Goal: Task Accomplishment & Management: Manage account settings

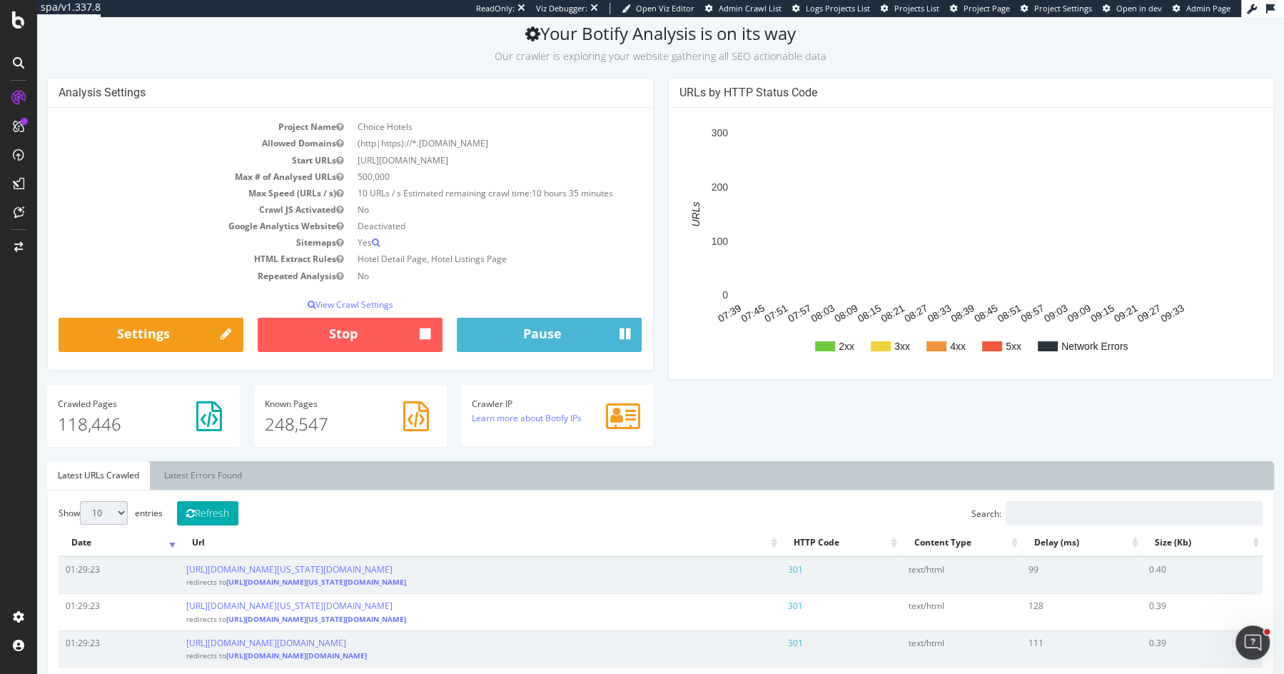
scroll to position [38, 0]
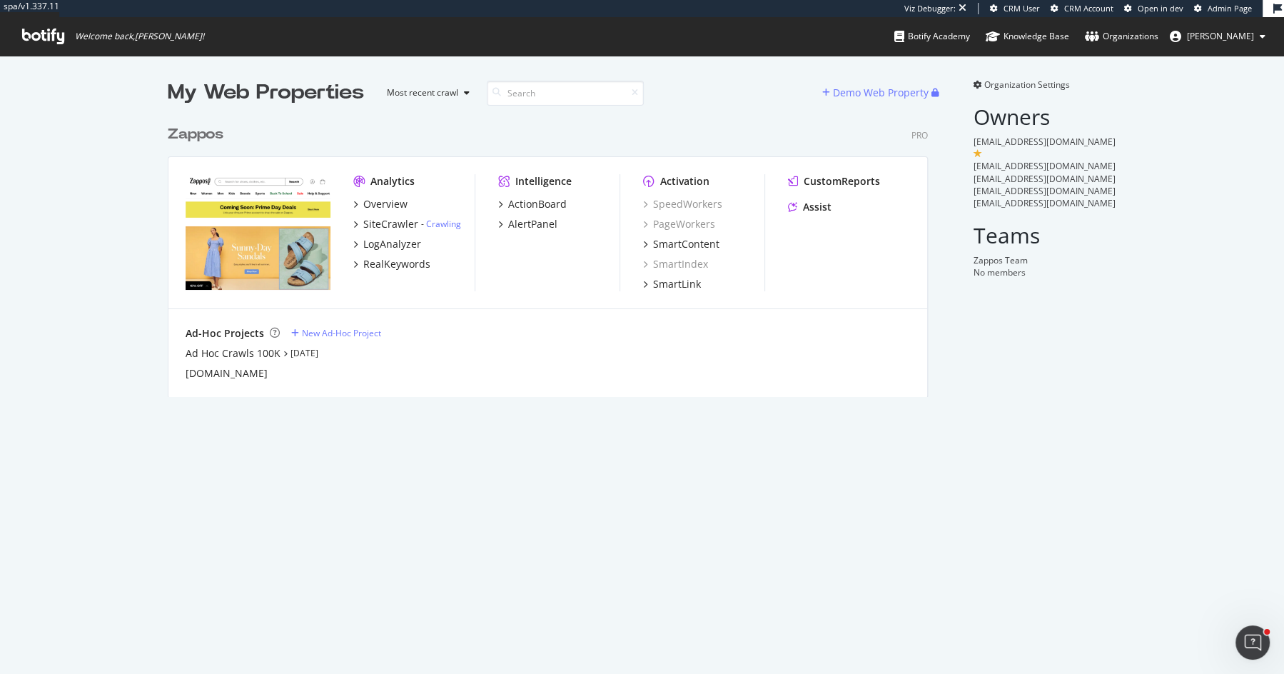
click at [188, 130] on div "Zappos" at bounding box center [196, 134] width 56 height 21
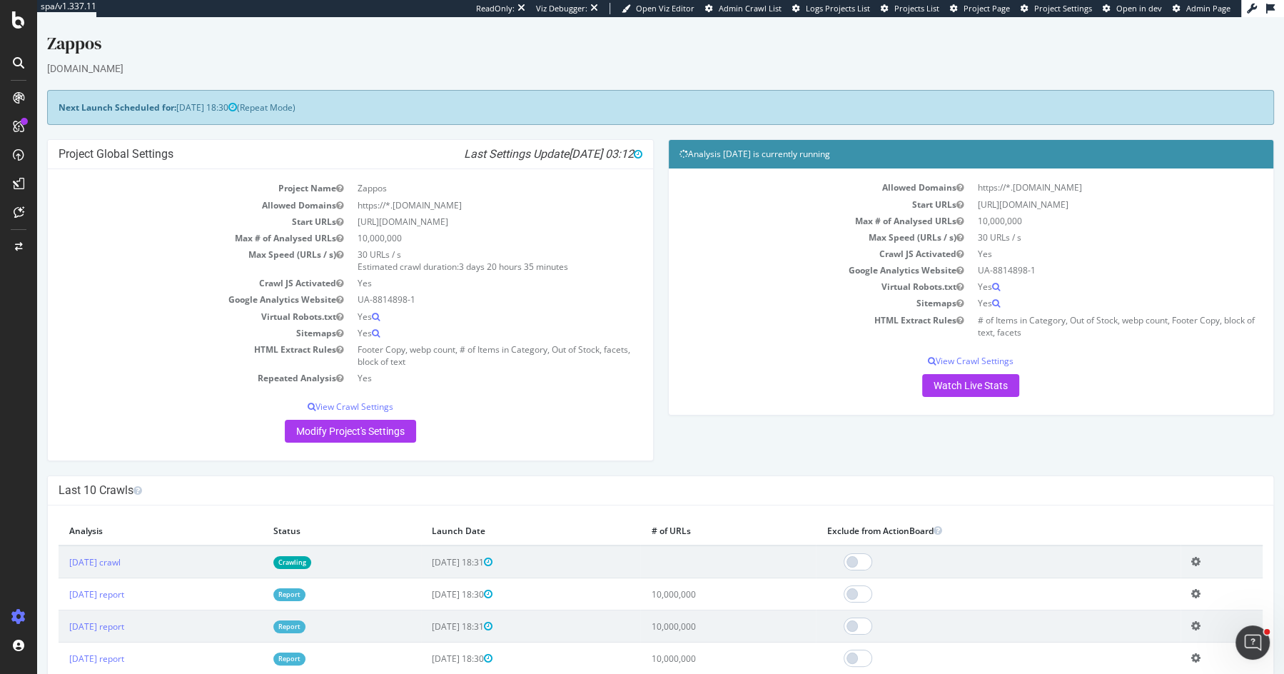
click at [130, 599] on td "2025 Aug. 25th report" at bounding box center [161, 594] width 204 height 32
click at [124, 589] on link "2025 Aug. 25th report" at bounding box center [96, 594] width 55 height 12
click at [124, 588] on link "2025 Aug. 25th report" at bounding box center [96, 594] width 55 height 12
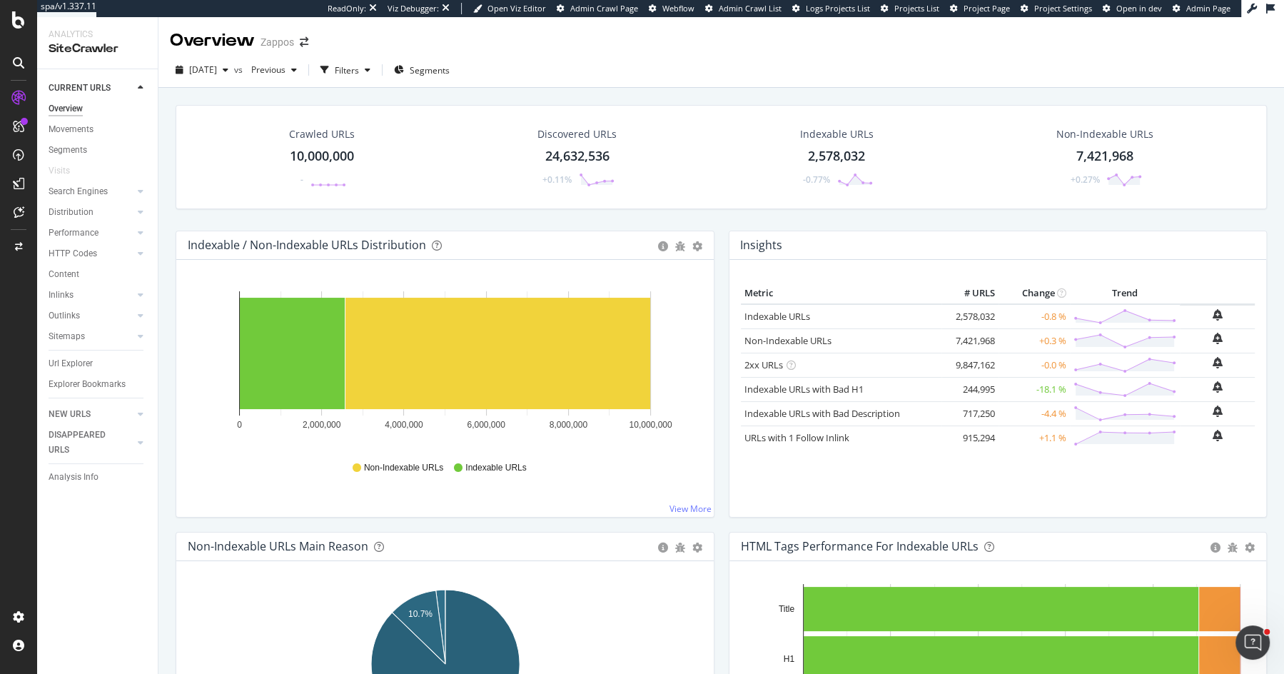
click at [717, 234] on div "Indexable / Non-Indexable URLs Distribution Bar Bar (by Percentage) Table Expor…" at bounding box center [445, 381] width 553 height 301
click at [715, 211] on div "Crawled URLs 10,000,000 - Discovered URLs 24,632,536 +0.11% Indexable URLs 2,57…" at bounding box center [722, 168] width 1106 height 126
click at [719, 215] on div "Crawled URLs 10,000,000 - Discovered URLs 24,632,536 +0.11% Indexable URLs 2,57…" at bounding box center [722, 168] width 1106 height 126
click at [718, 211] on div "Crawled URLs 10,000,000 - Discovered URLs 24,632,536 +0.11% Indexable URLs 2,57…" at bounding box center [722, 168] width 1106 height 126
click at [83, 191] on div "Search Engines" at bounding box center [78, 191] width 59 height 15
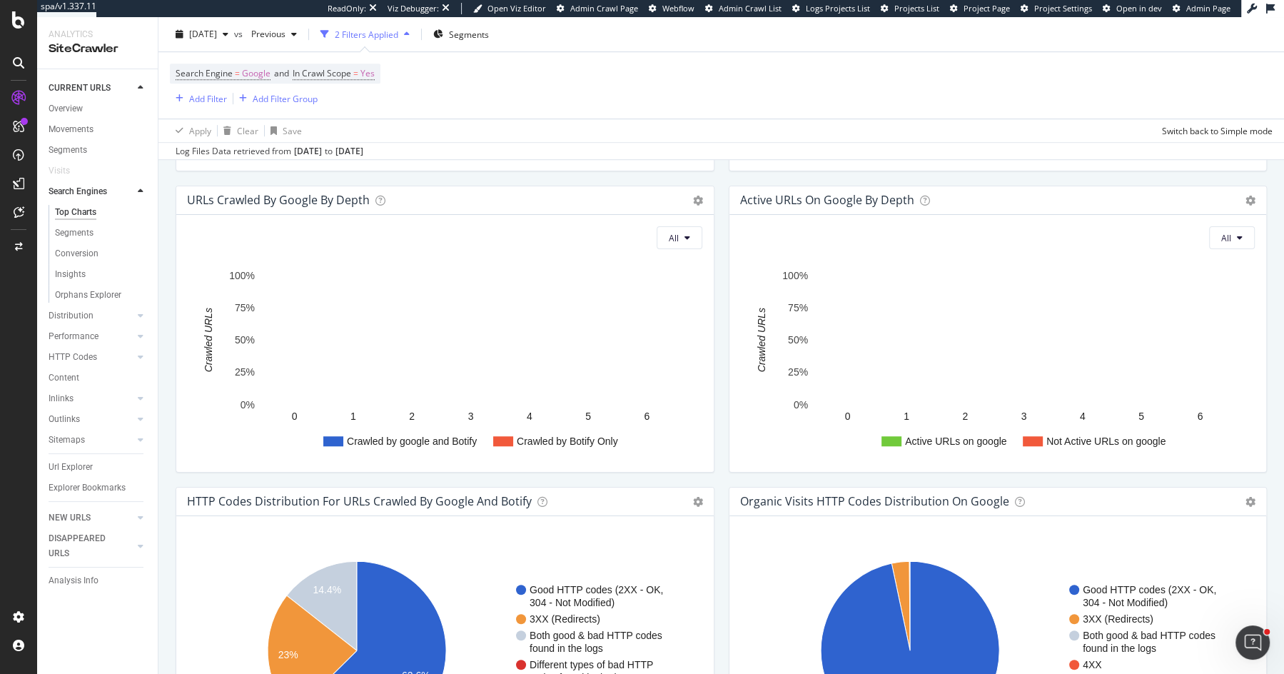
scroll to position [1602, 0]
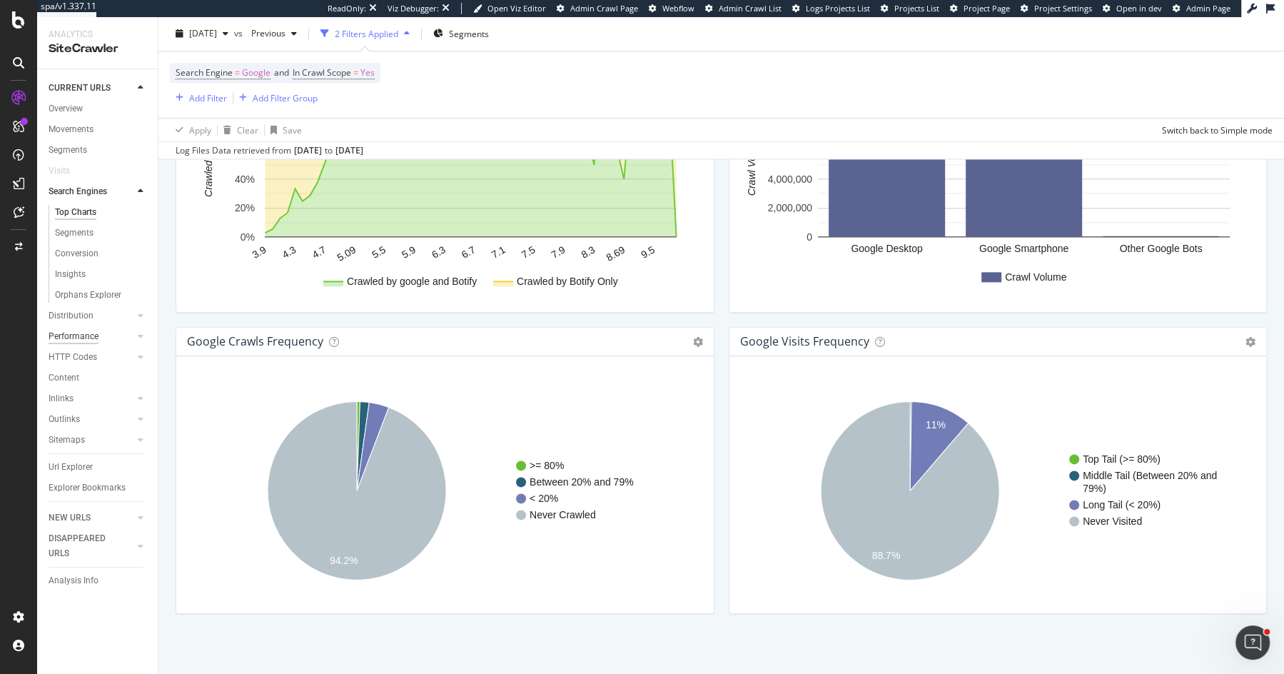
click at [71, 333] on div "Performance" at bounding box center [74, 336] width 50 height 15
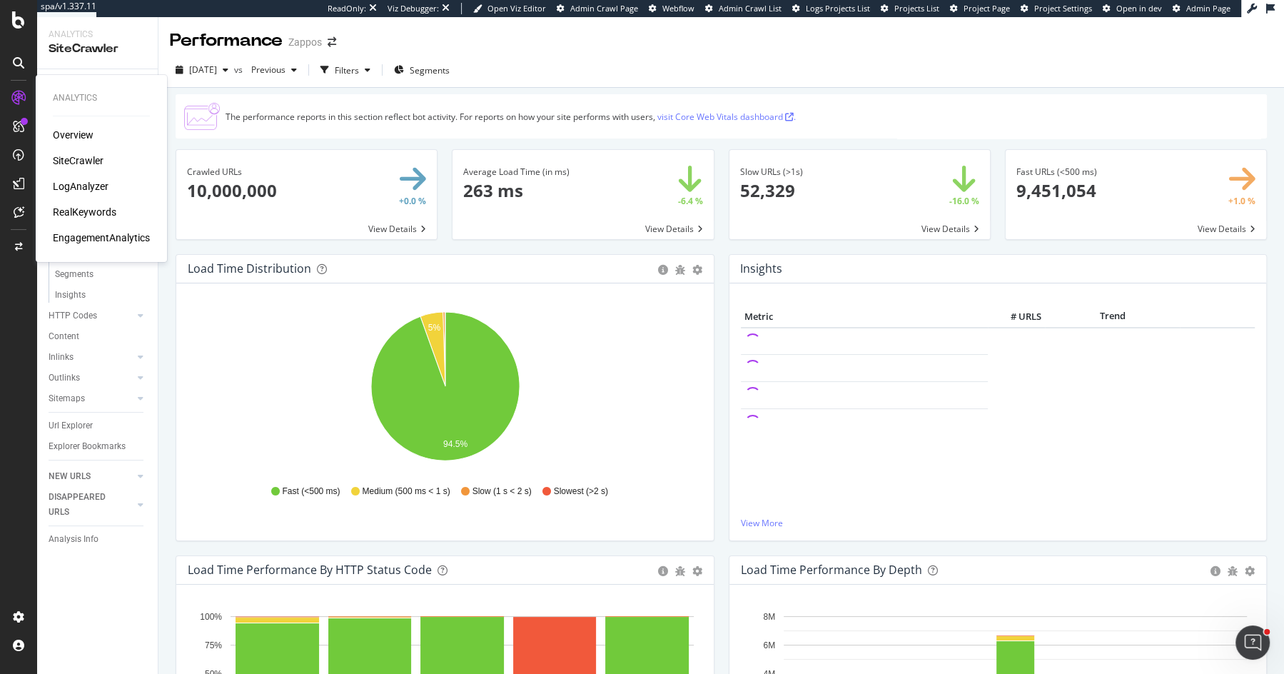
click at [89, 183] on div "LogAnalyzer" at bounding box center [81, 186] width 56 height 14
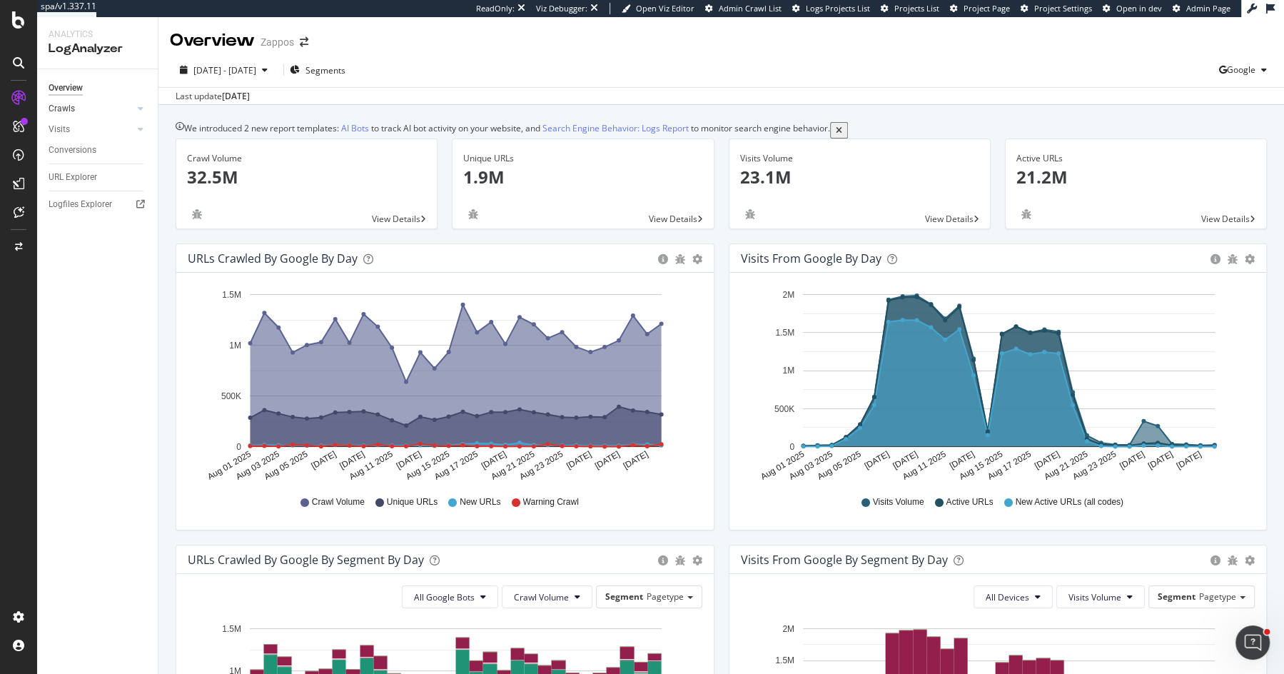
click at [75, 109] on link "Crawls" at bounding box center [91, 108] width 85 height 15
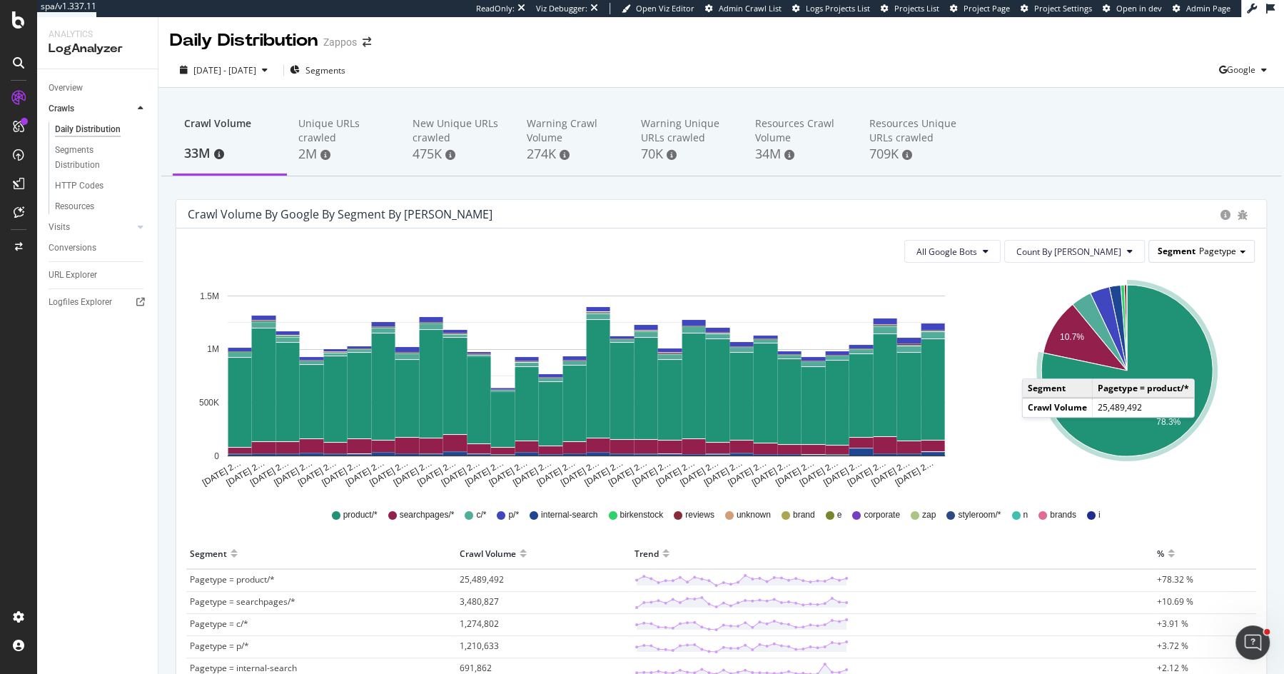
click at [1198, 248] on div "Segment Pagetype" at bounding box center [1202, 251] width 105 height 21
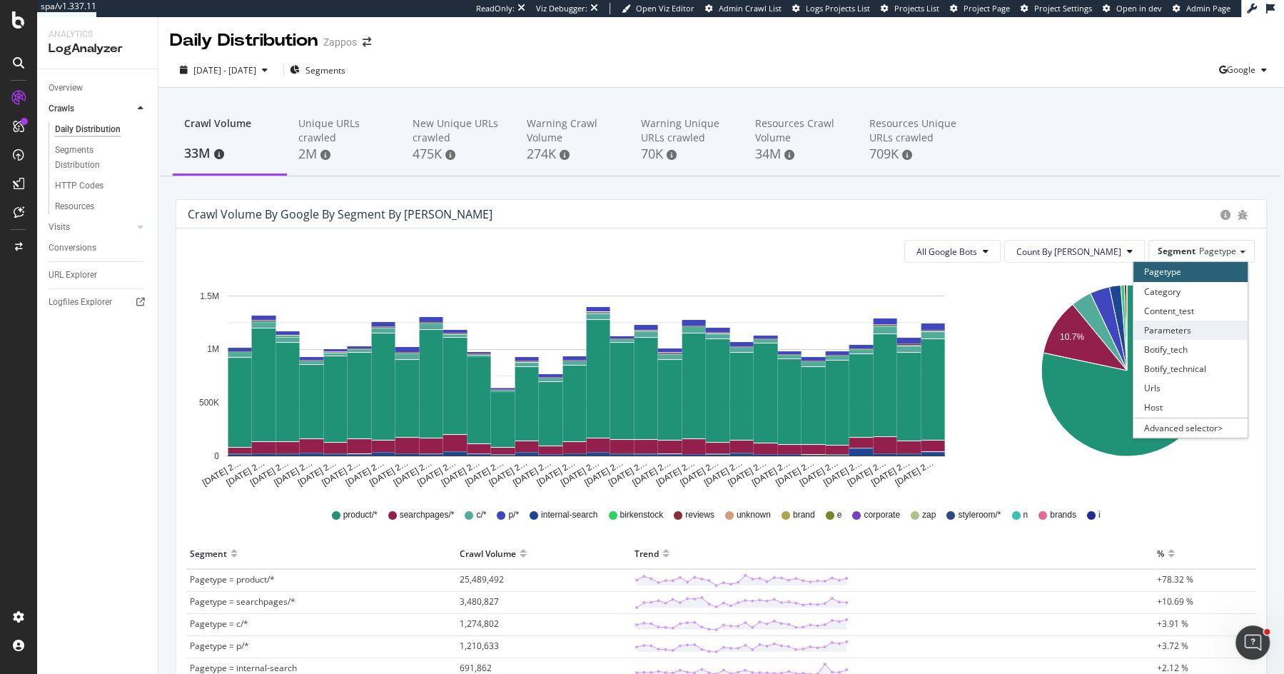
click at [1204, 336] on div "Parameters" at bounding box center [1191, 330] width 114 height 19
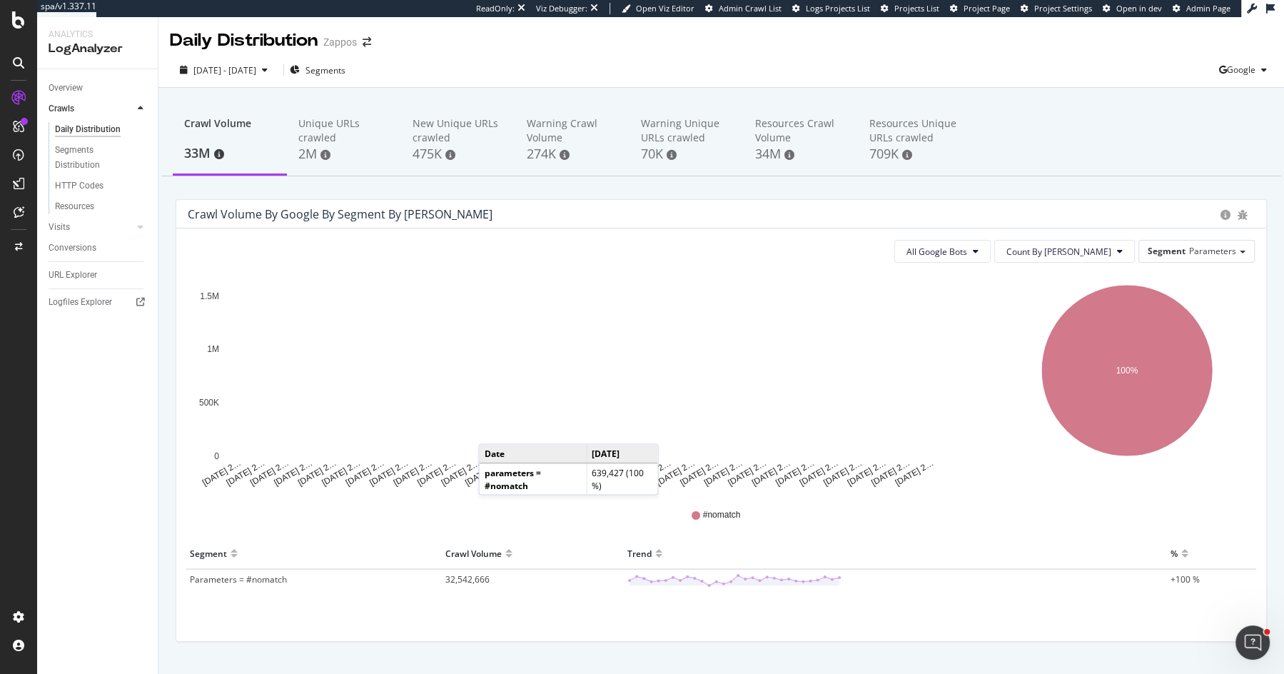
scroll to position [31, 0]
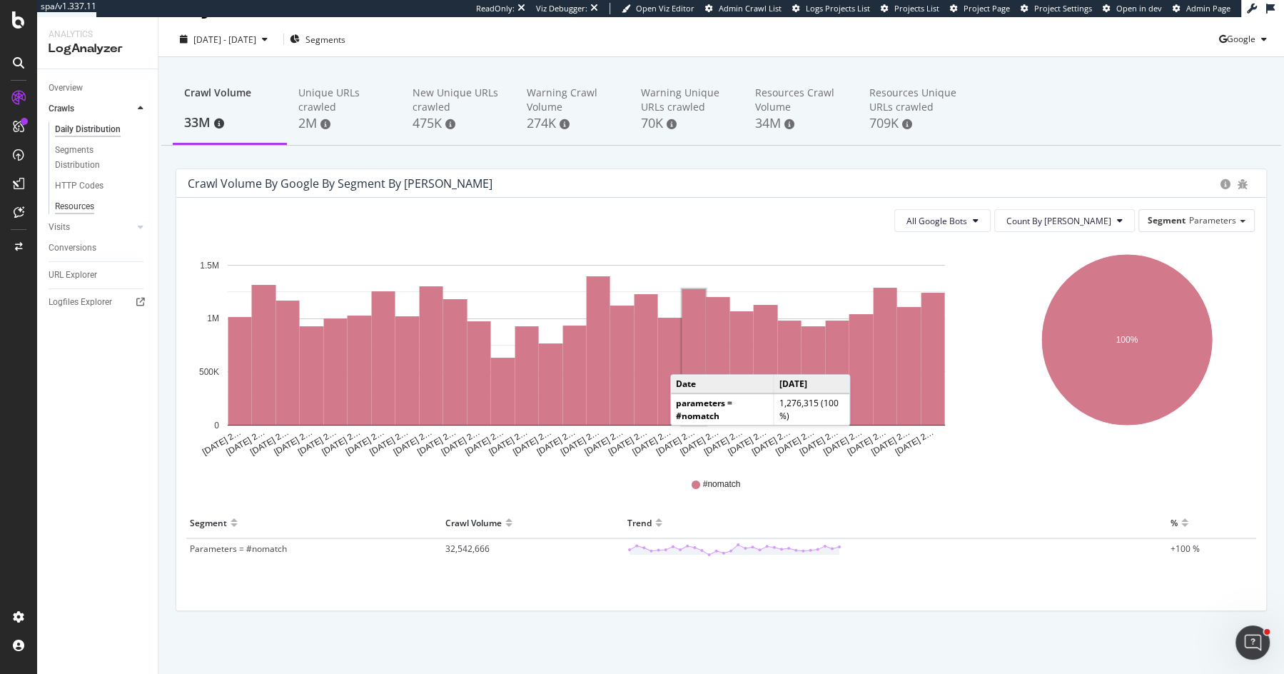
click at [69, 203] on div "Resources" at bounding box center [74, 206] width 39 height 15
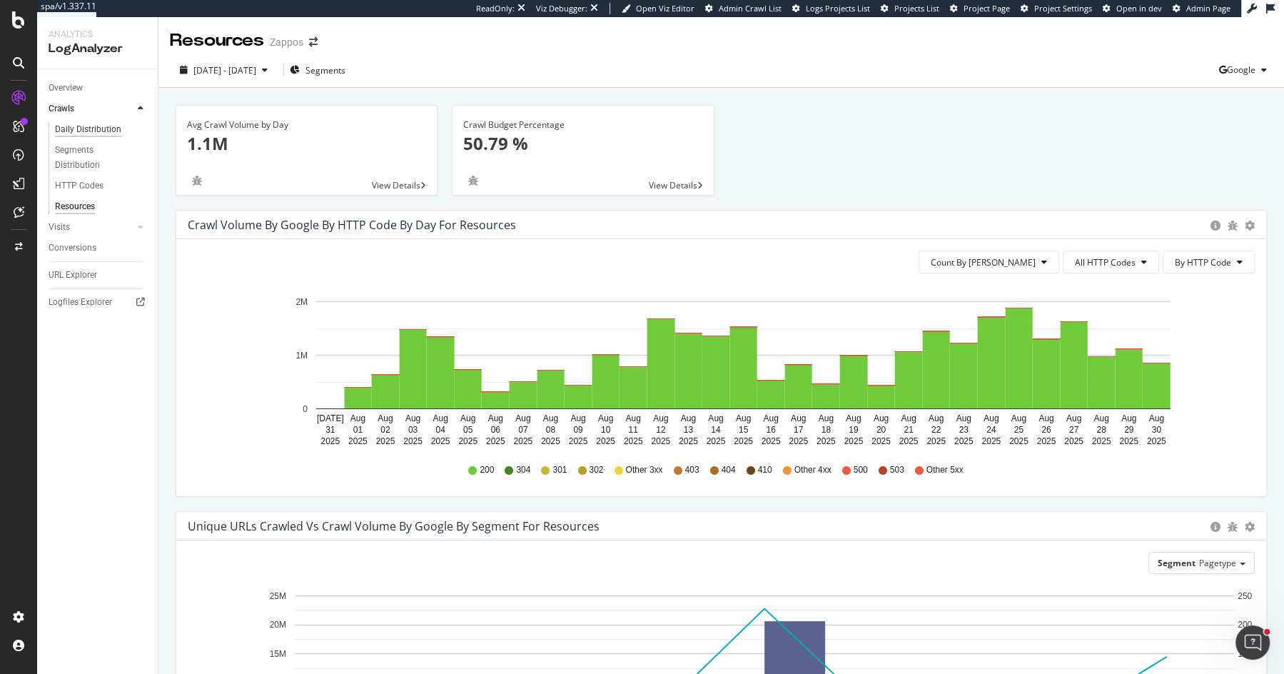
click at [91, 125] on div "Daily Distribution" at bounding box center [88, 129] width 66 height 15
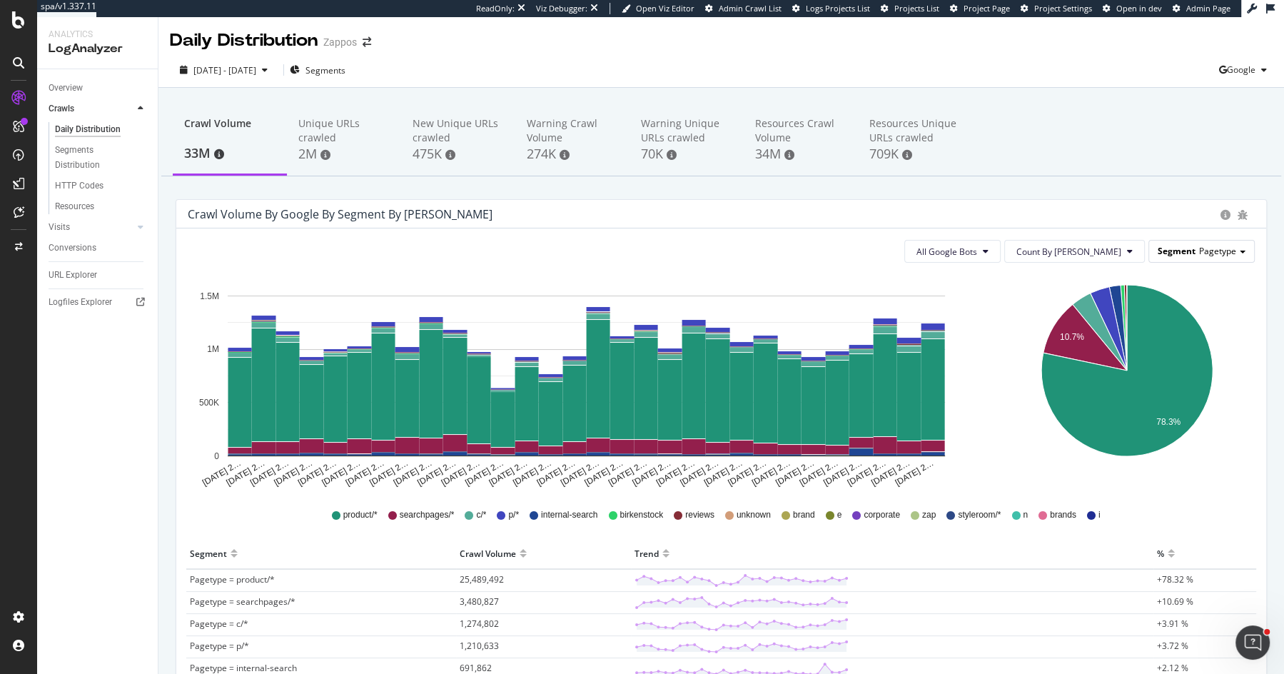
click at [1235, 248] on span "Pagetype" at bounding box center [1217, 251] width 37 height 12
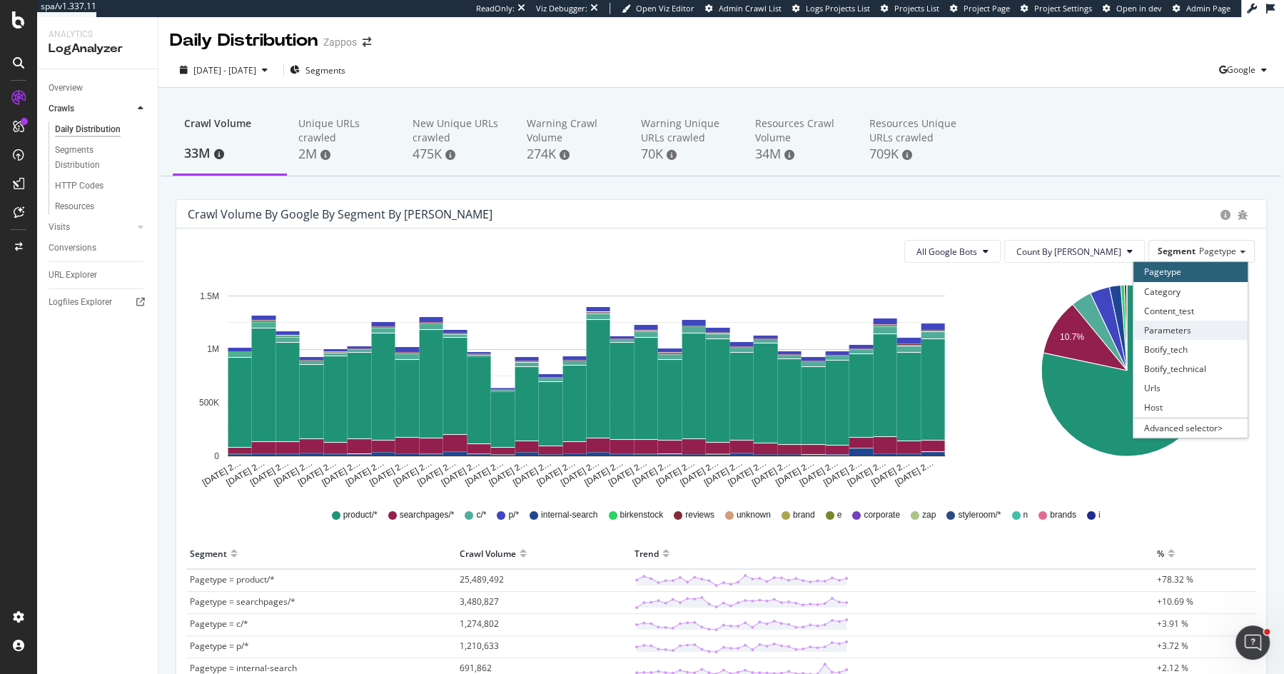
click at [1201, 331] on div "Parameters" at bounding box center [1191, 330] width 114 height 19
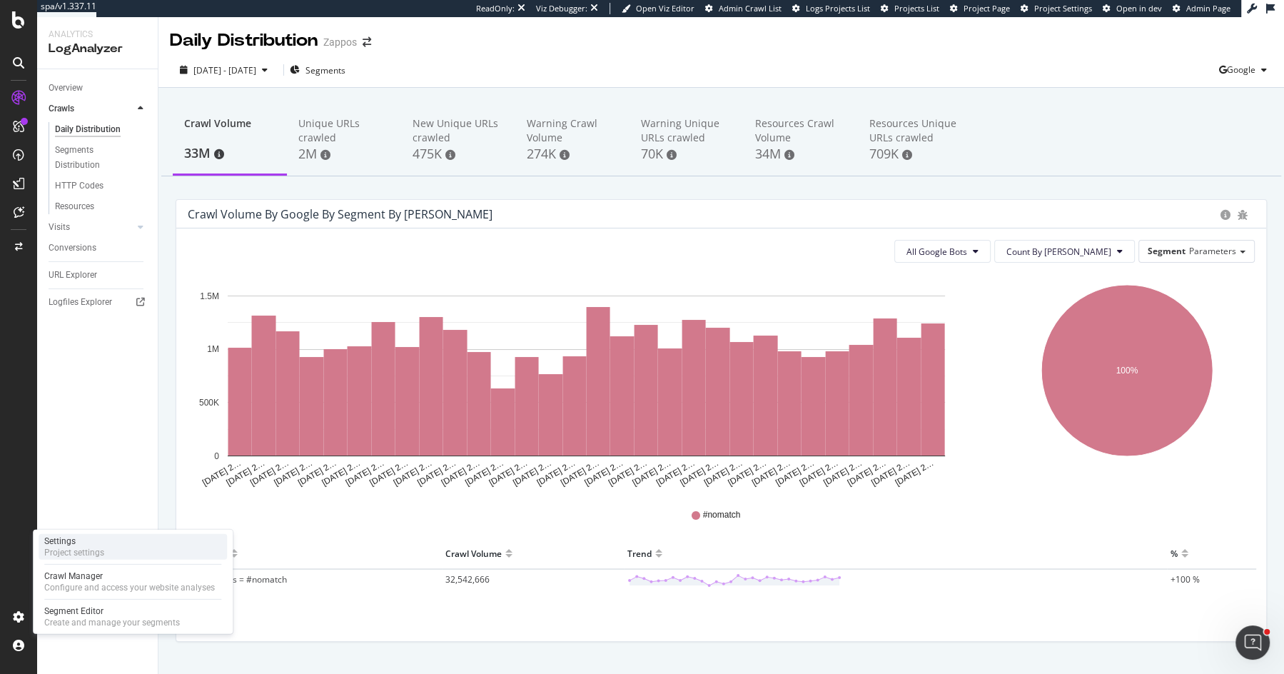
click at [131, 549] on div "Settings Project settings" at bounding box center [133, 547] width 188 height 26
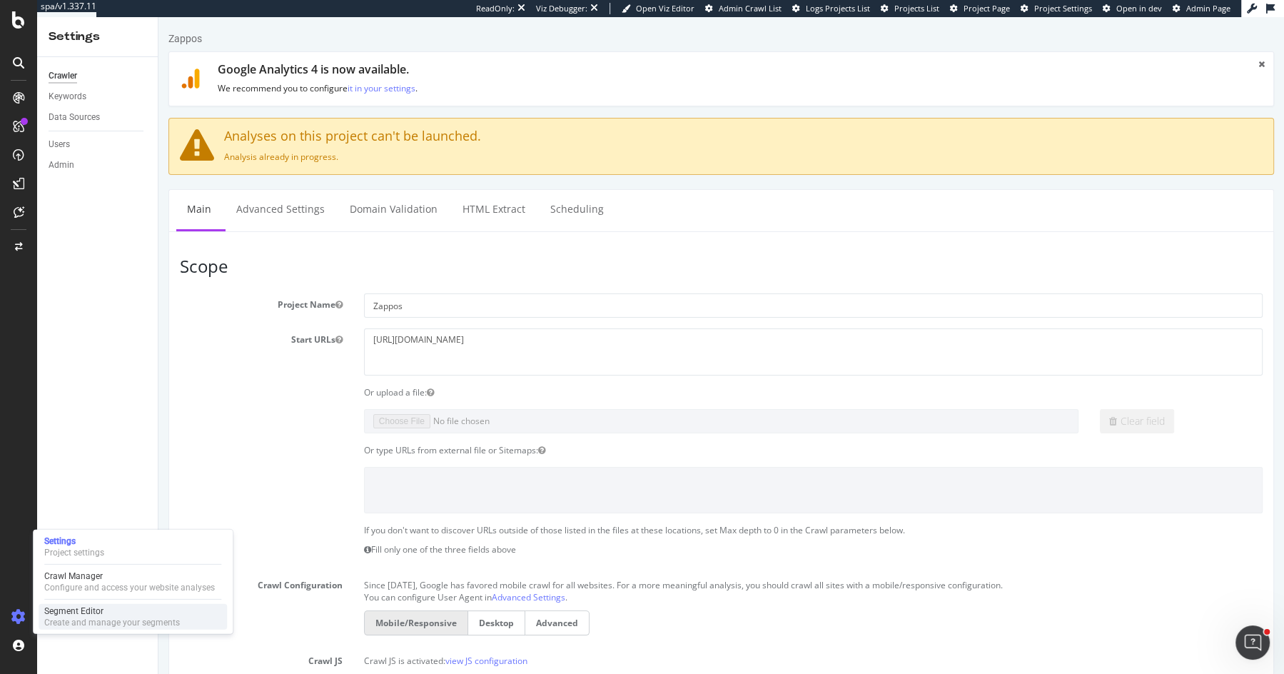
click at [88, 623] on div "Create and manage your segments" at bounding box center [112, 622] width 136 height 11
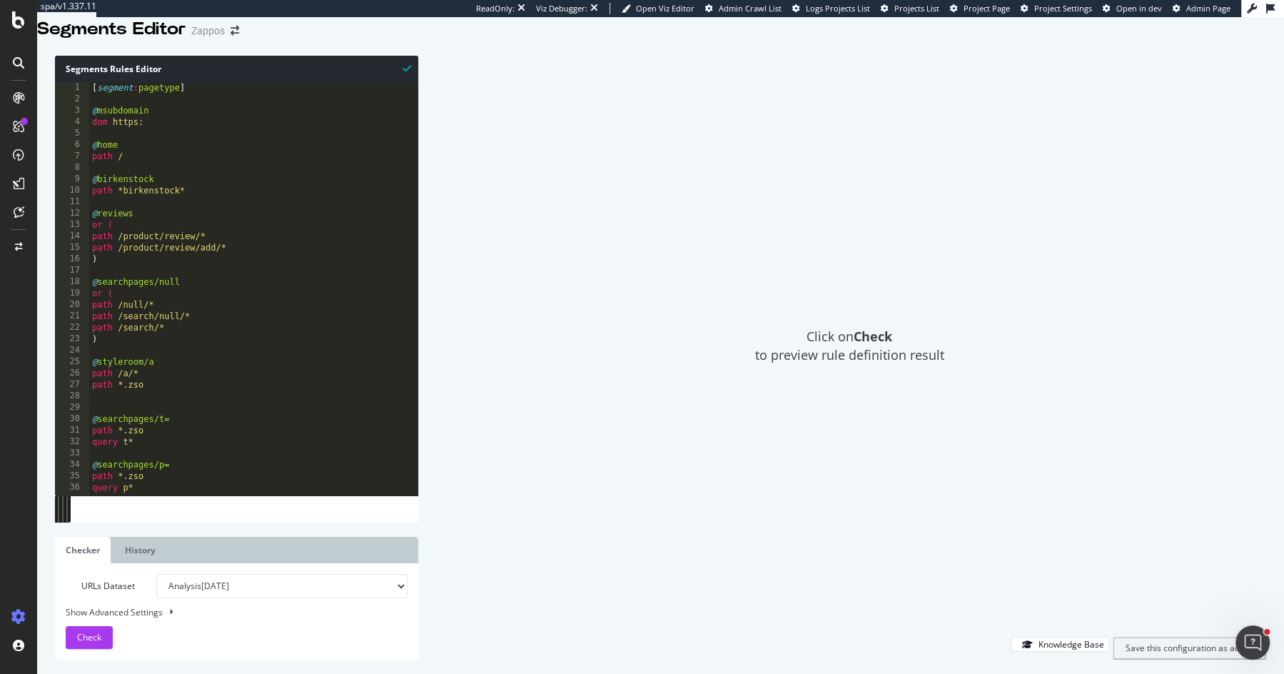
click at [233, 175] on div "[ segment : pagetype ] @ msubdomain dom https: @ home path / @ birkenstock path…" at bounding box center [459, 291] width 741 height 419
type textarea "path /"
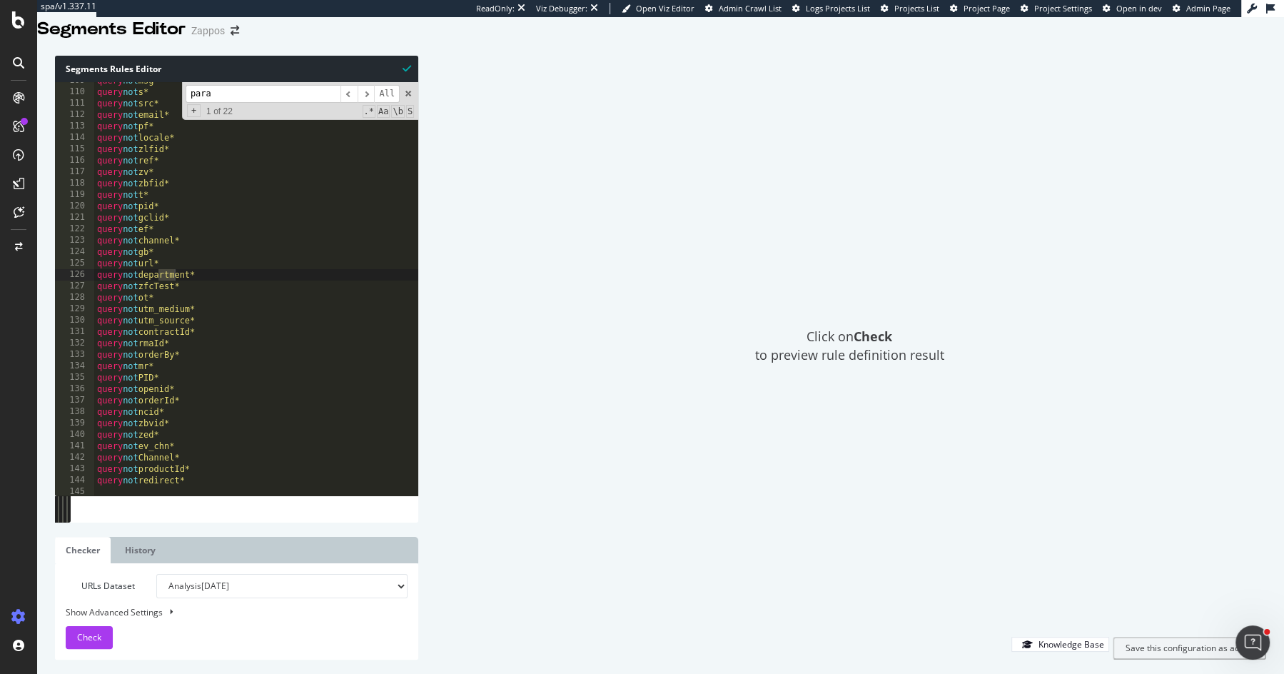
scroll to position [12288, 0]
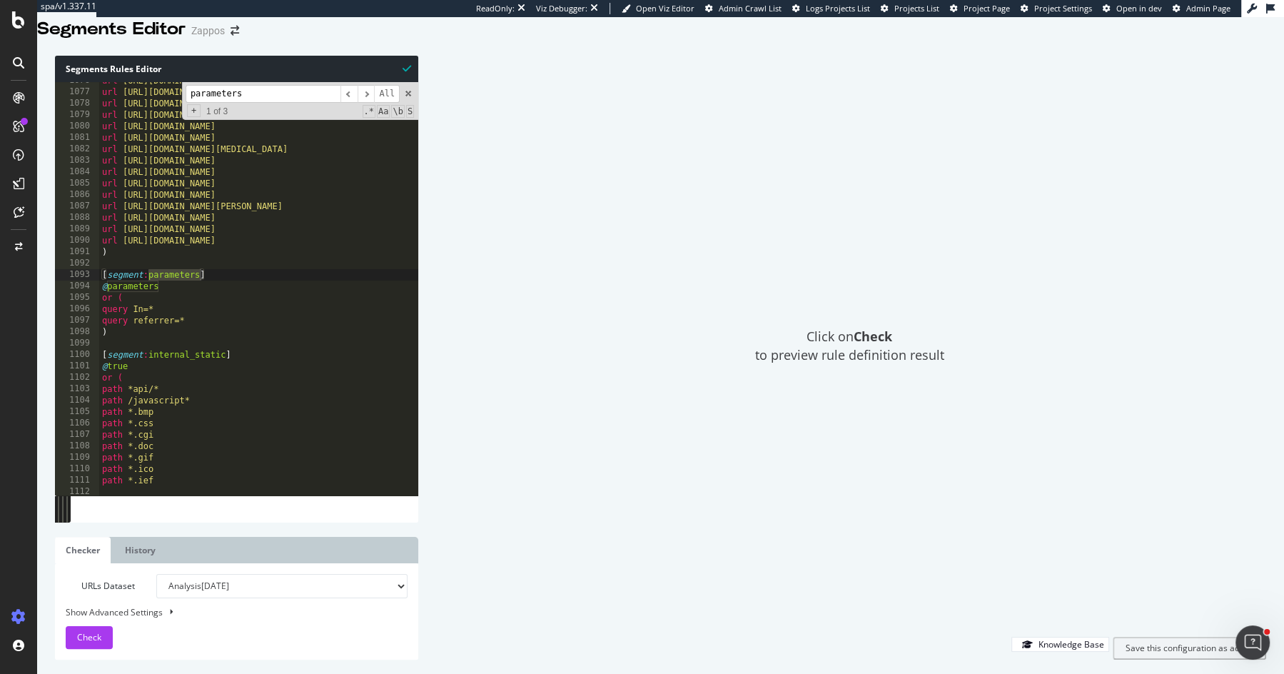
type input "parameters"
click at [213, 337] on div "url https://www.zappos.com/men-messenger-bags/COjWARCU1wHAAQLiAgMBAhg.zso url h…" at bounding box center [469, 284] width 741 height 419
type textarea "query referrer=*"
paste textarea "URL *?*"
click at [104, 348] on div "url https://www.zappos.com/men-messenger-bags/COjWARCU1wHAAQLiAgMBAhg.zso url h…" at bounding box center [469, 284] width 741 height 419
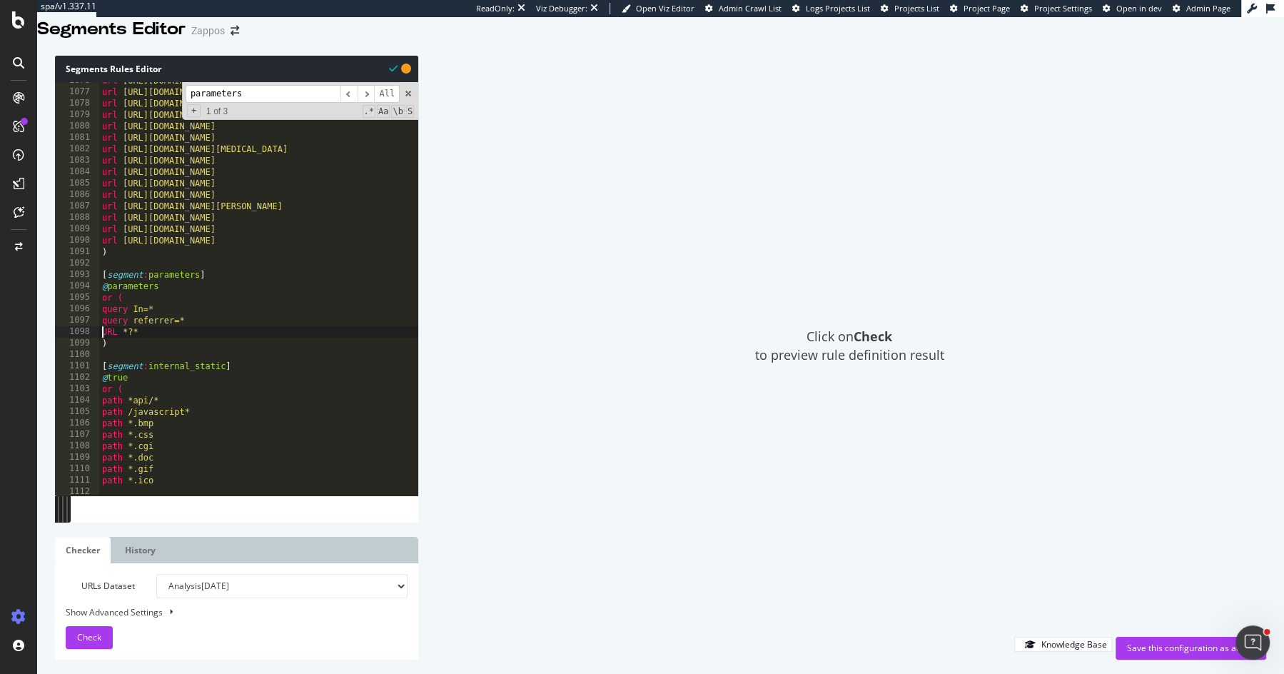
click at [104, 348] on div "url https://www.zappos.com/men-messenger-bags/COjWARCU1wHAAQLiAgMBAhg.zso url h…" at bounding box center [469, 284] width 741 height 419
type textarea "url *?*"
click at [1161, 649] on div "Save this configuration as active" at bounding box center [1191, 648] width 128 height 12
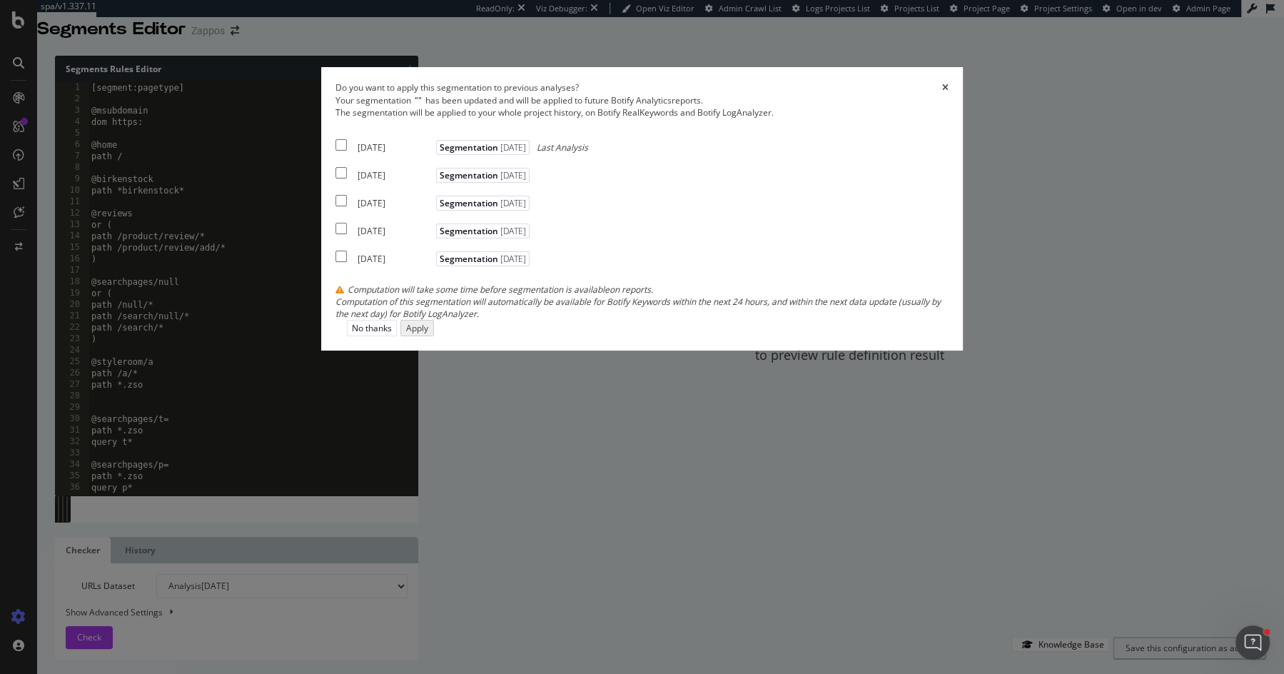
click at [347, 151] on input "modal" at bounding box center [341, 144] width 11 height 11
checkbox input "true"
click at [427, 333] on div "Apply" at bounding box center [416, 327] width 22 height 12
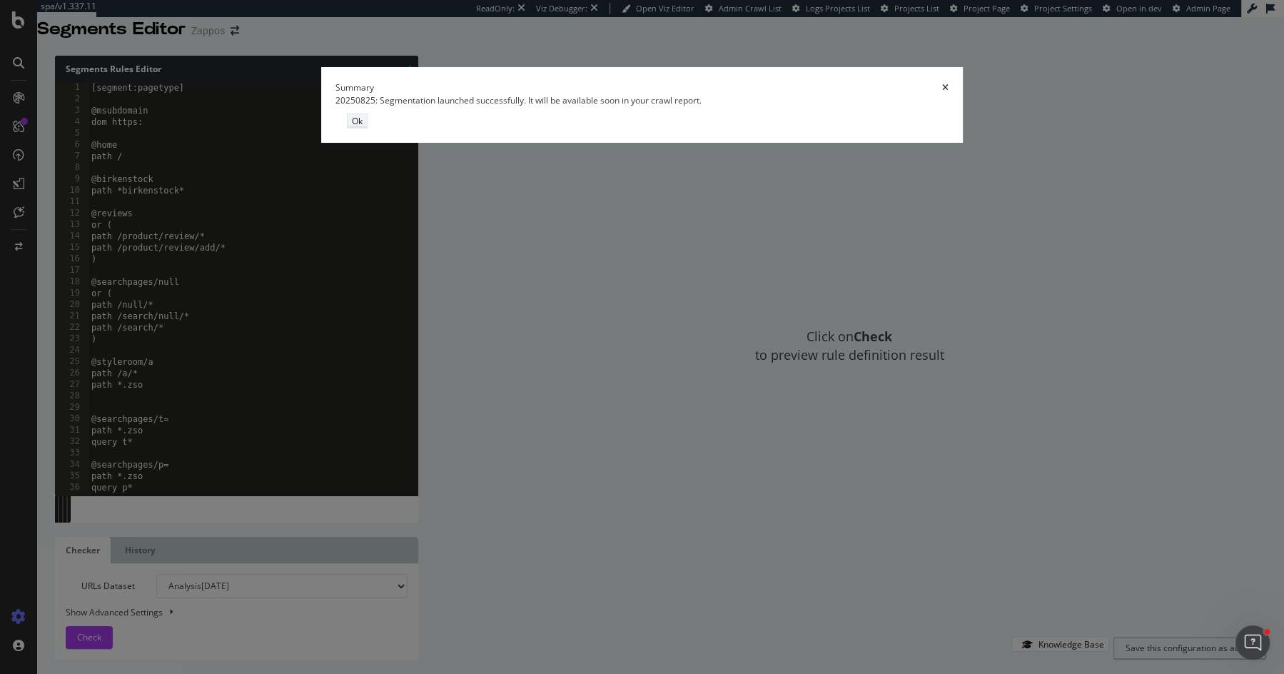
click at [363, 127] on div "Ok" at bounding box center [357, 121] width 11 height 12
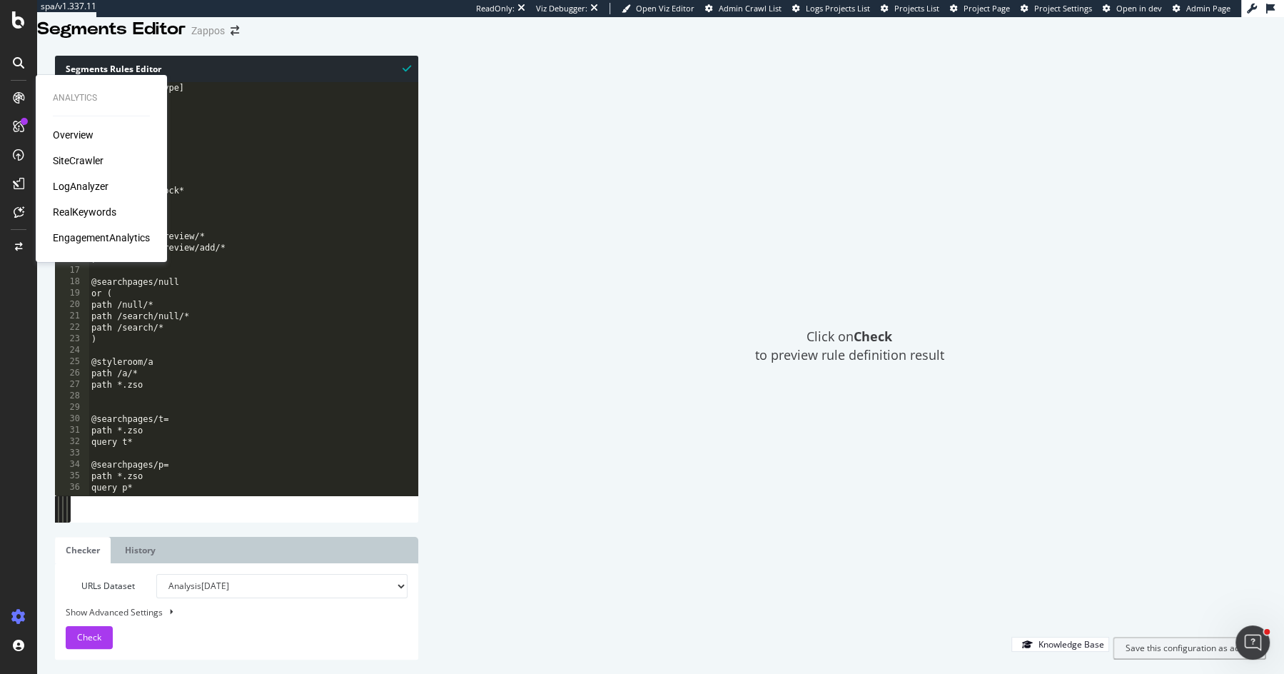
click at [101, 155] on div "SiteCrawler" at bounding box center [78, 161] width 51 height 14
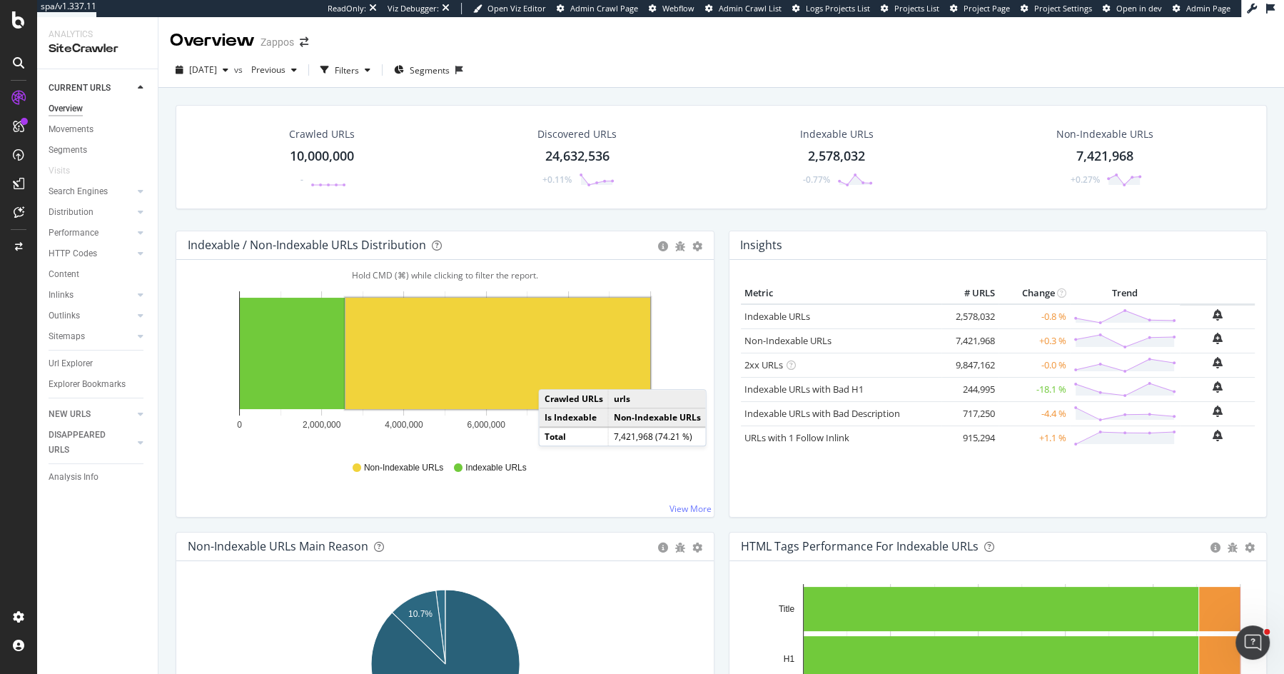
click at [718, 218] on div "Crawled URLs 10,000,000 - Discovered URLs 24,632,536 +0.11% Indexable URLs 2,57…" at bounding box center [722, 168] width 1106 height 126
click at [84, 238] on div "Performance" at bounding box center [74, 233] width 50 height 15
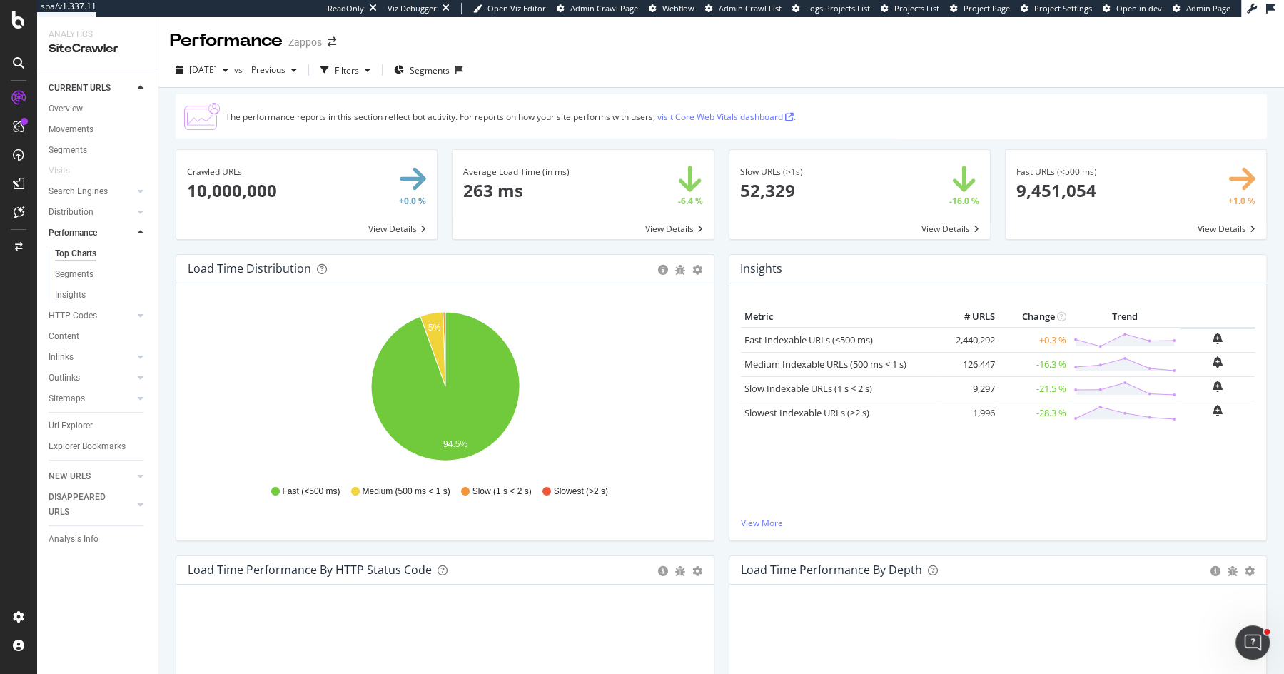
click at [720, 154] on div "Average Load Time (in ms) × Close Chart main-metric-speed-avg - API Requests Li…" at bounding box center [583, 201] width 276 height 105
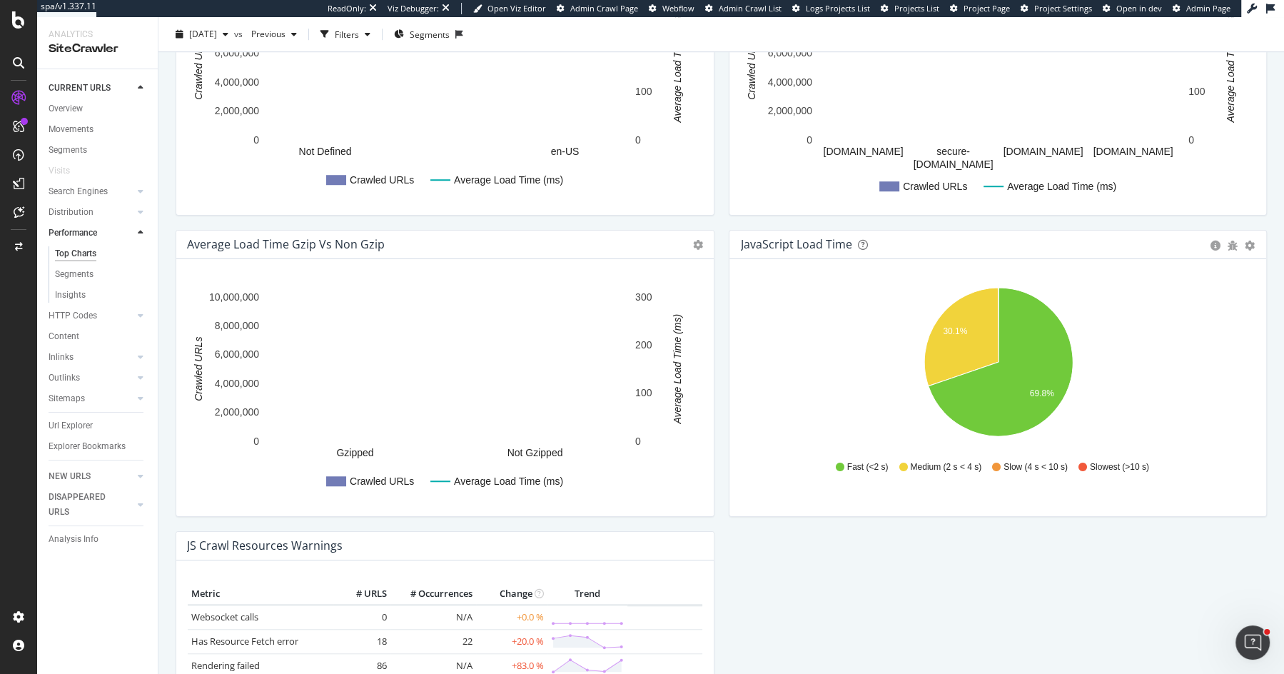
scroll to position [1134, 0]
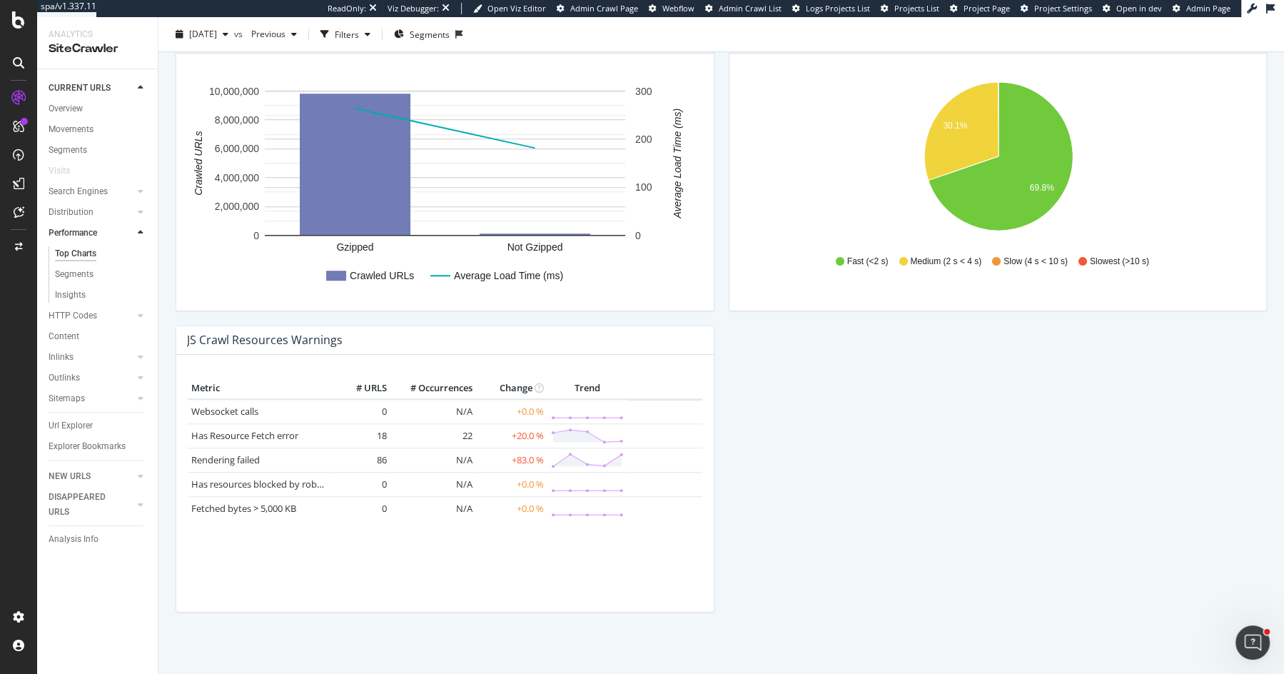
click at [164, 315] on div "Performance Zappos 2025 Aug. 25th vs Previous Filters Segments The performance …" at bounding box center [722, 345] width 1126 height 657
click at [719, 310] on div "Average Load Time Gzip vs Non Gzip Chart (by Value) Table Expand Export as CSV …" at bounding box center [445, 174] width 553 height 301
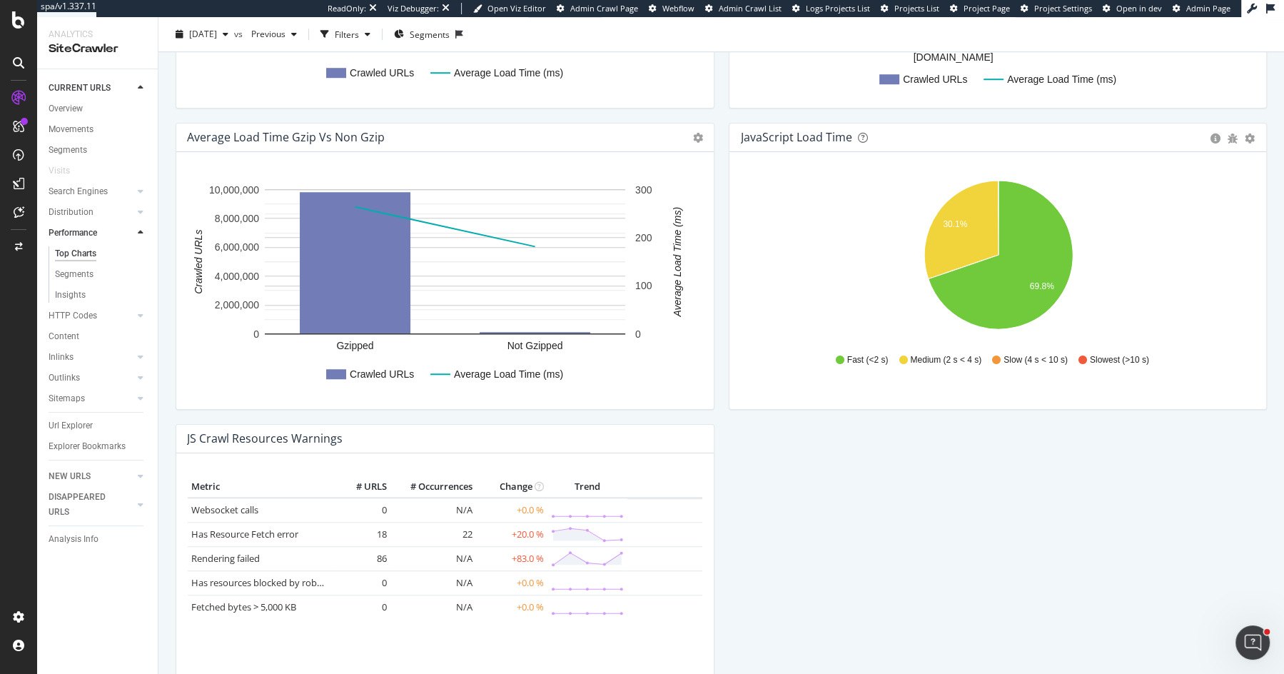
click at [719, 310] on div "Average Load Time Gzip vs Non Gzip Chart (by Value) Table Expand Export as CSV …" at bounding box center [445, 273] width 553 height 301
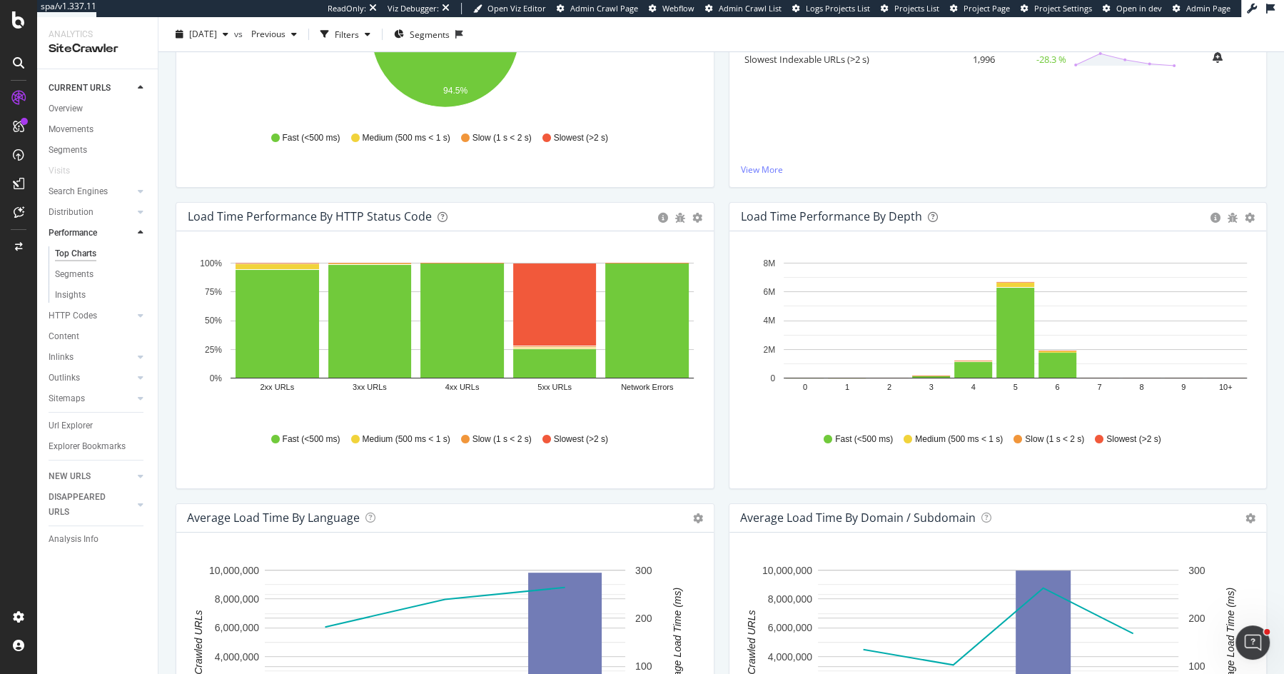
scroll to position [0, 0]
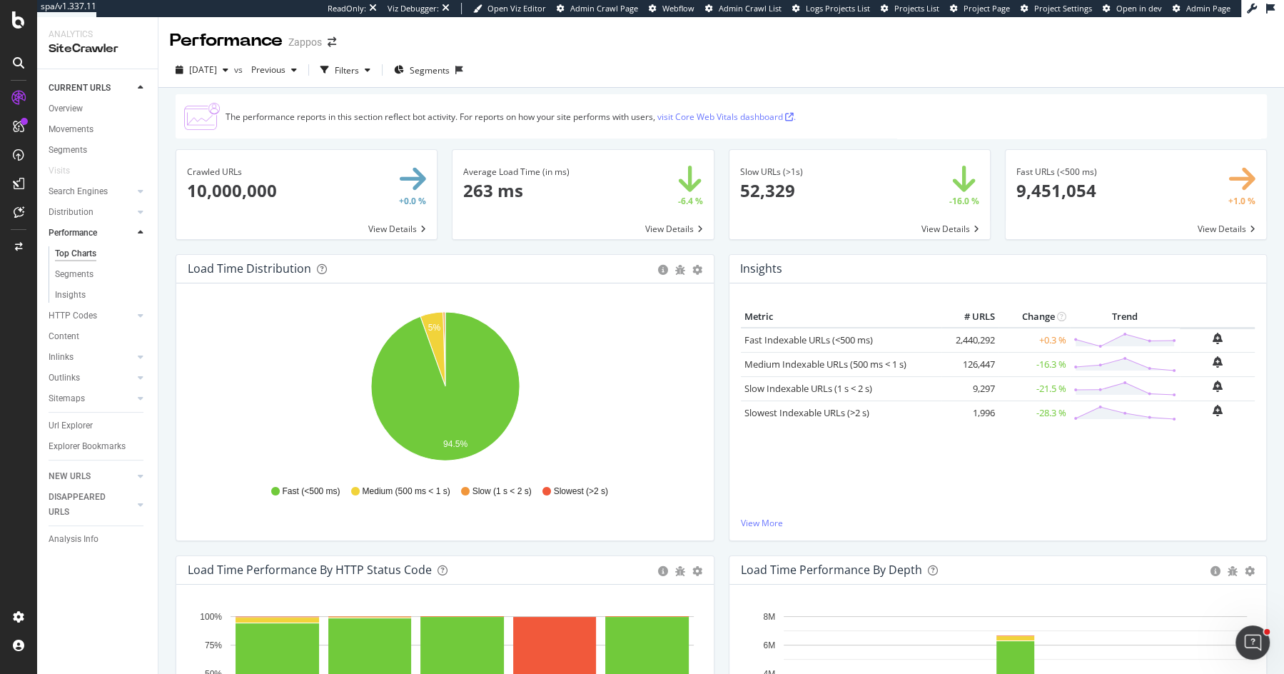
click at [717, 150] on div "Average Load Time (in ms) × Close Chart main-metric-speed-avg - API Requests Li…" at bounding box center [583, 201] width 276 height 105
click at [718, 151] on div "Average Load Time (in ms) × Close Chart main-metric-speed-avg - API Requests Li…" at bounding box center [583, 201] width 276 height 105
click at [81, 188] on div "LogAnalyzer" at bounding box center [81, 186] width 56 height 14
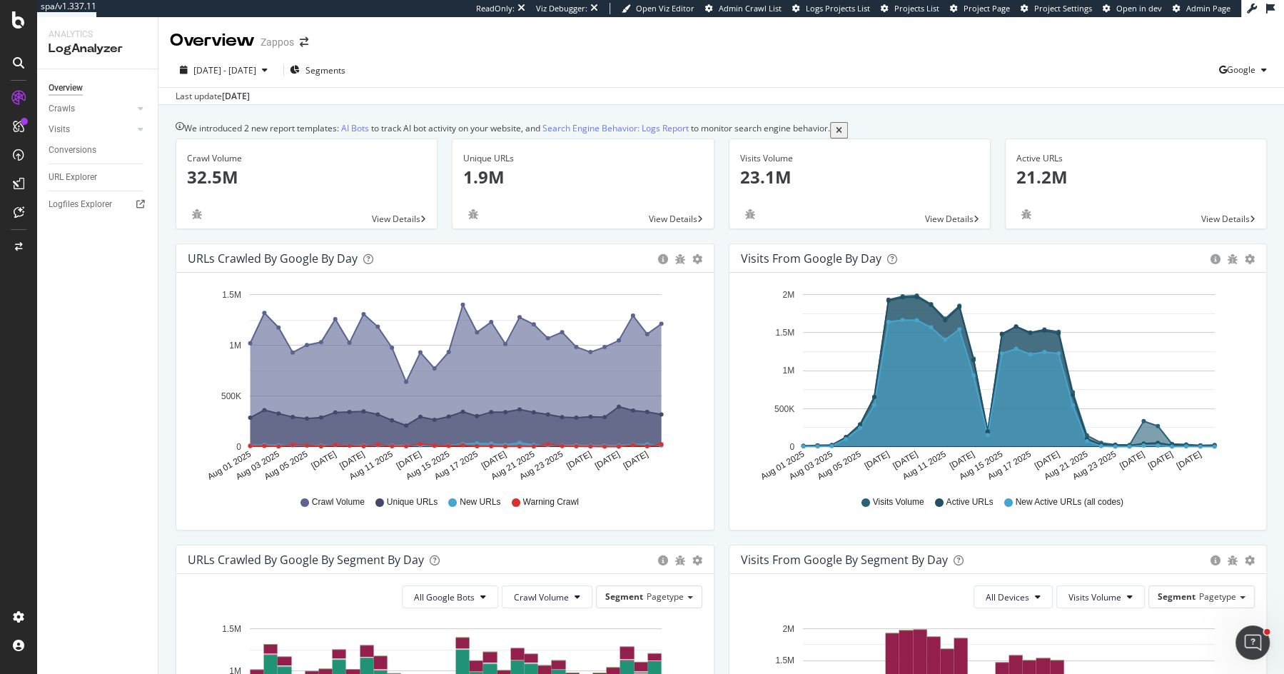
click at [715, 237] on div "Unique URLs 1.9M View Details" at bounding box center [583, 191] width 276 height 105
click at [58, 107] on div "Crawls" at bounding box center [62, 108] width 26 height 15
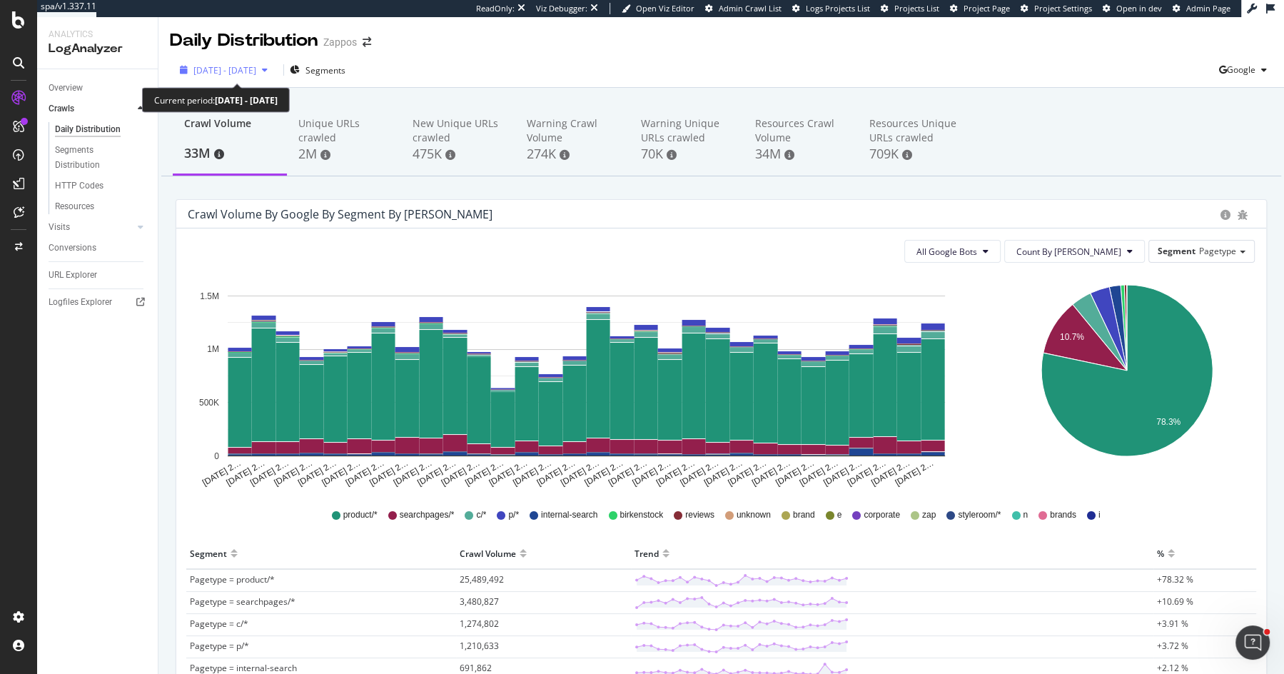
click at [273, 64] on div "2025 Aug. 1st - Aug. 30th" at bounding box center [223, 70] width 99 height 12
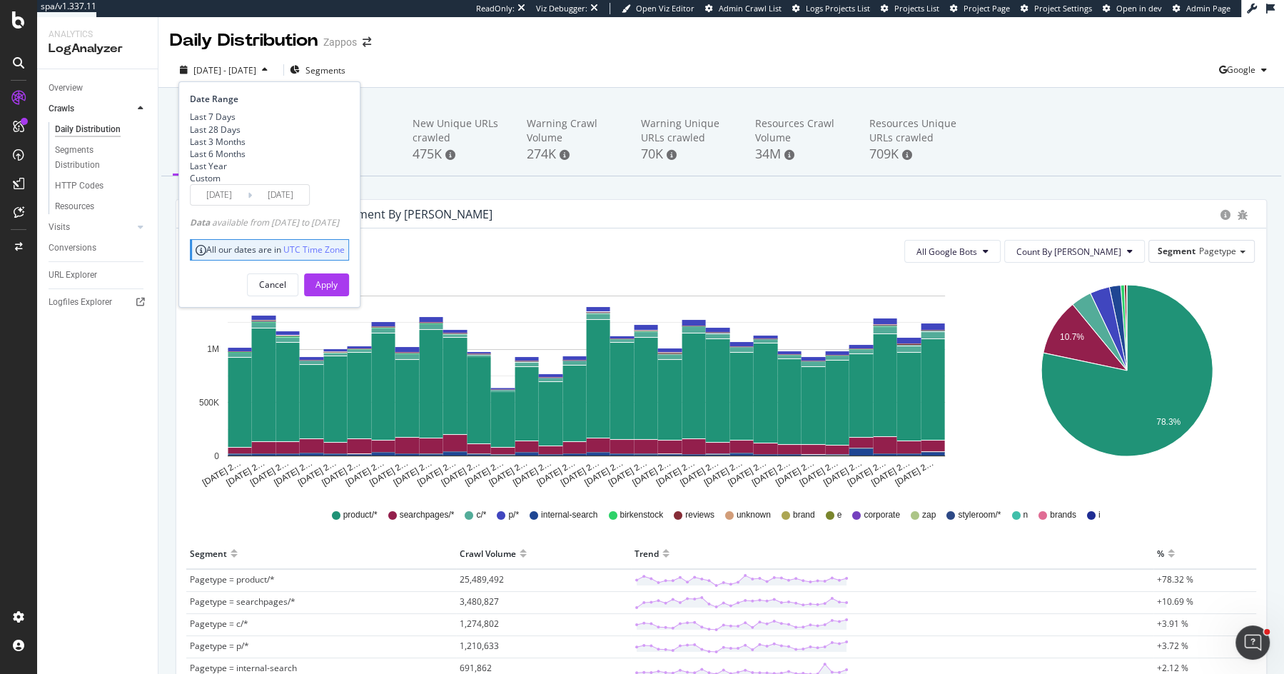
click at [532, 44] on div "Daily Distribution Zappos" at bounding box center [722, 35] width 1126 height 36
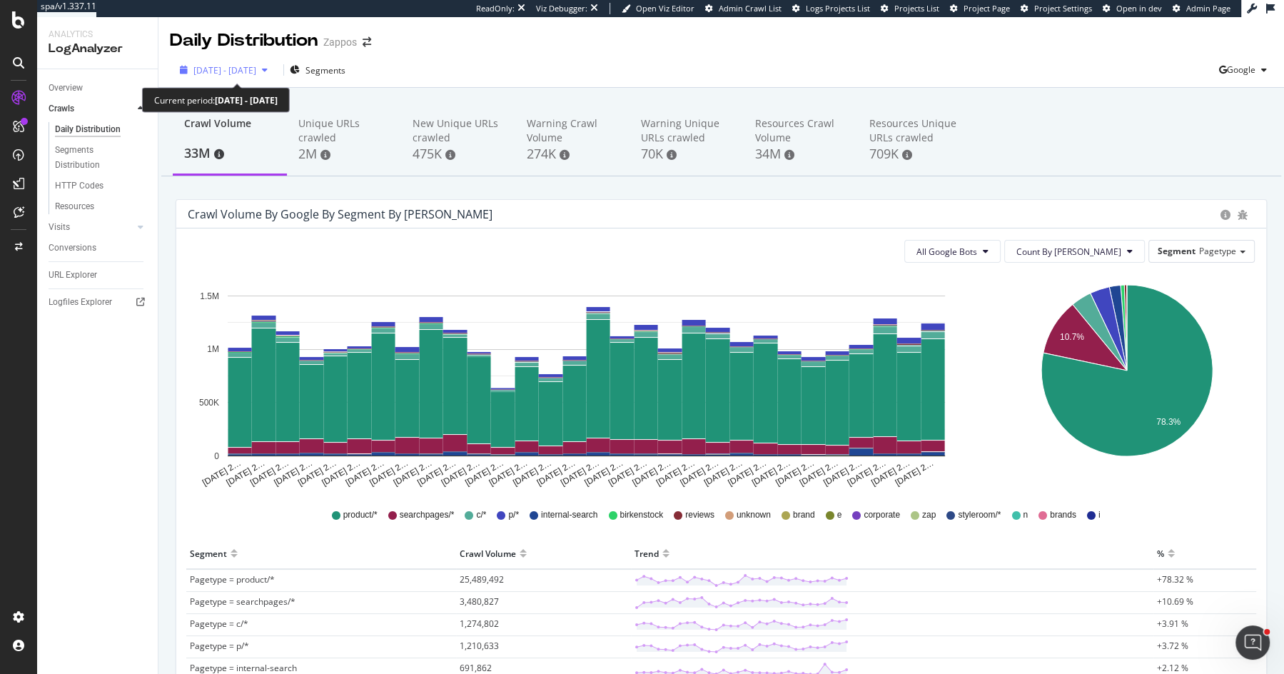
click at [248, 71] on span "2025 Aug. 1st - Aug. 30th" at bounding box center [224, 70] width 63 height 12
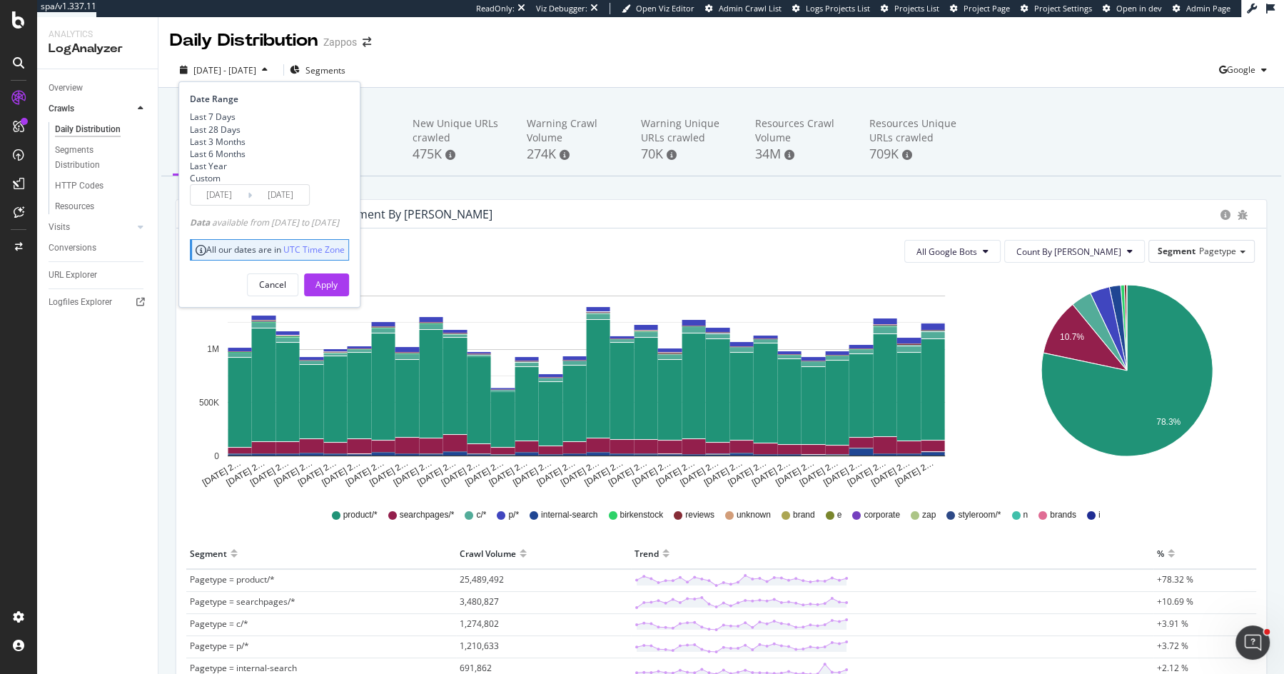
click at [238, 148] on div "Last 3 Months" at bounding box center [218, 142] width 56 height 12
type input "2025/05/31"
click at [338, 291] on div "Apply" at bounding box center [327, 284] width 22 height 12
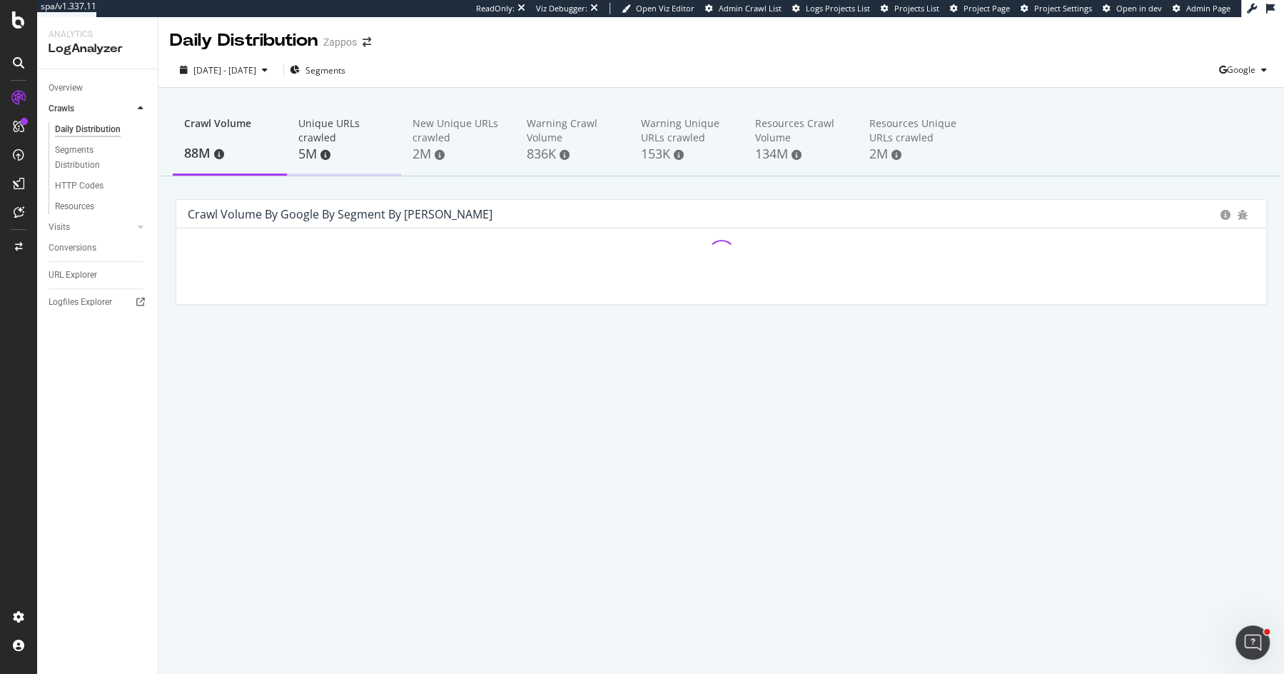
click at [348, 125] on div "Unique URLs crawled" at bounding box center [343, 130] width 91 height 29
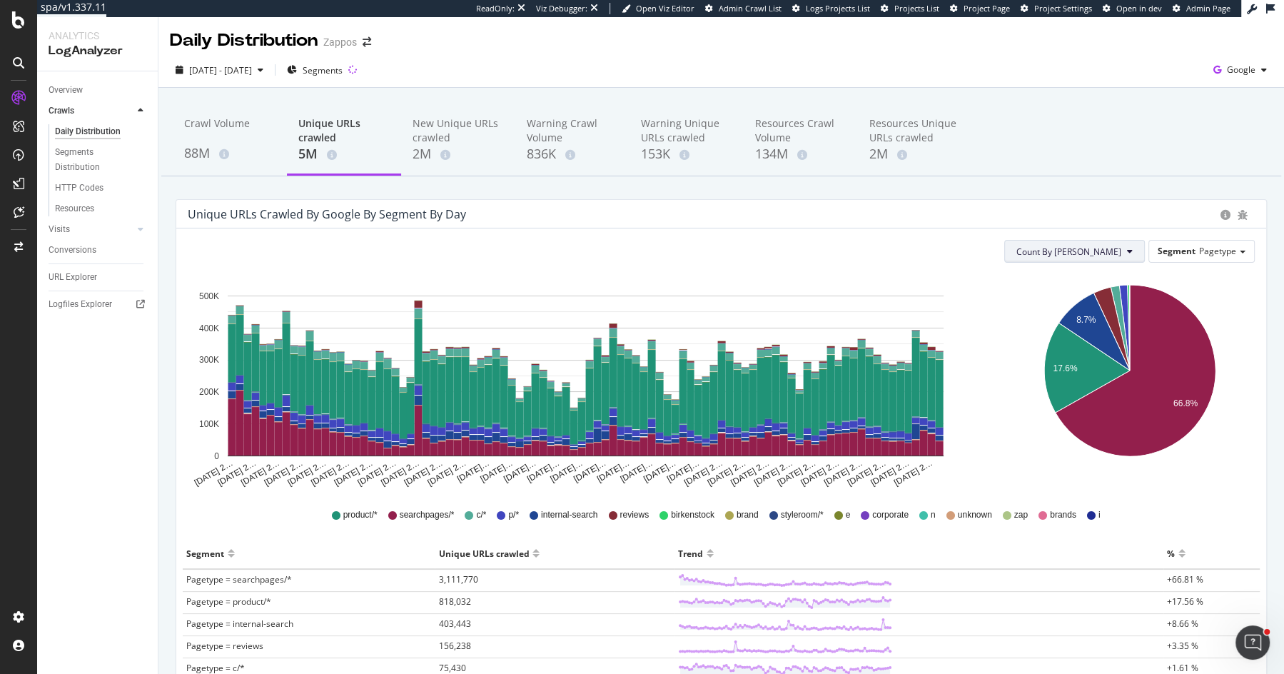
click at [1127, 256] on button "Count By [PERSON_NAME]" at bounding box center [1075, 251] width 141 height 23
click at [1108, 299] on span "Cumulated (all codes)" at bounding box center [1125, 305] width 108 height 13
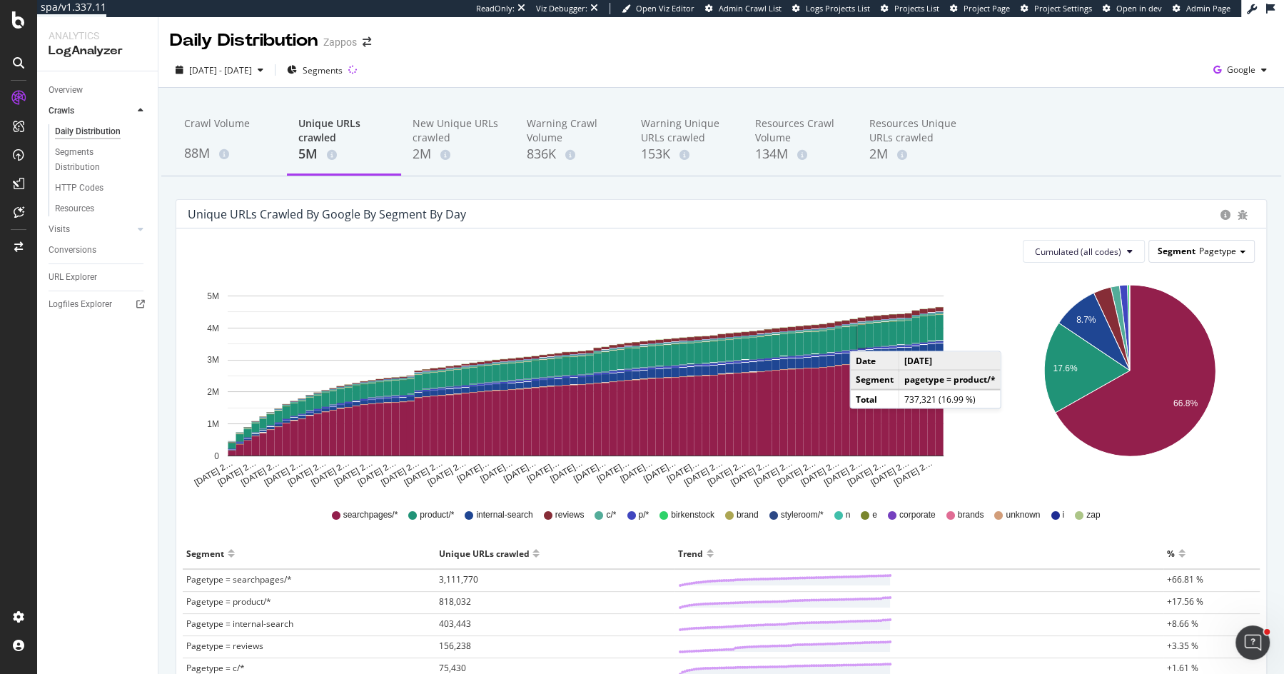
click at [1227, 248] on span "Pagetype" at bounding box center [1217, 251] width 37 height 12
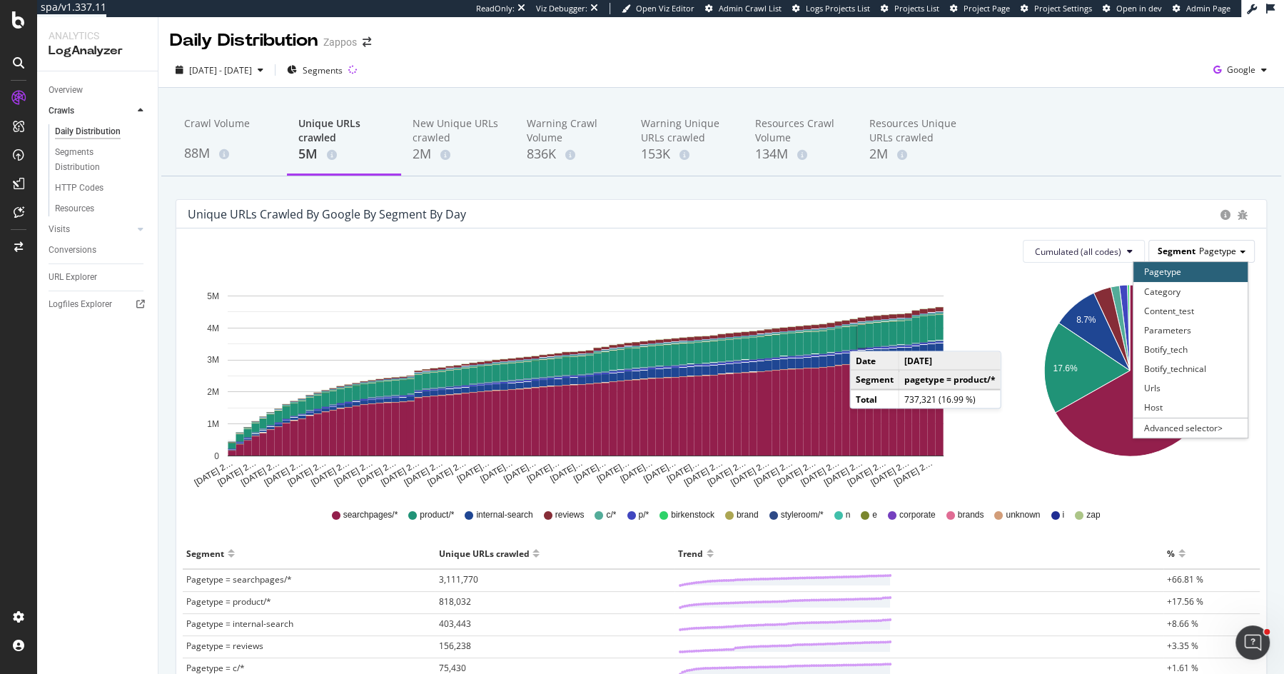
click at [1227, 248] on span "Pagetype" at bounding box center [1217, 251] width 37 height 12
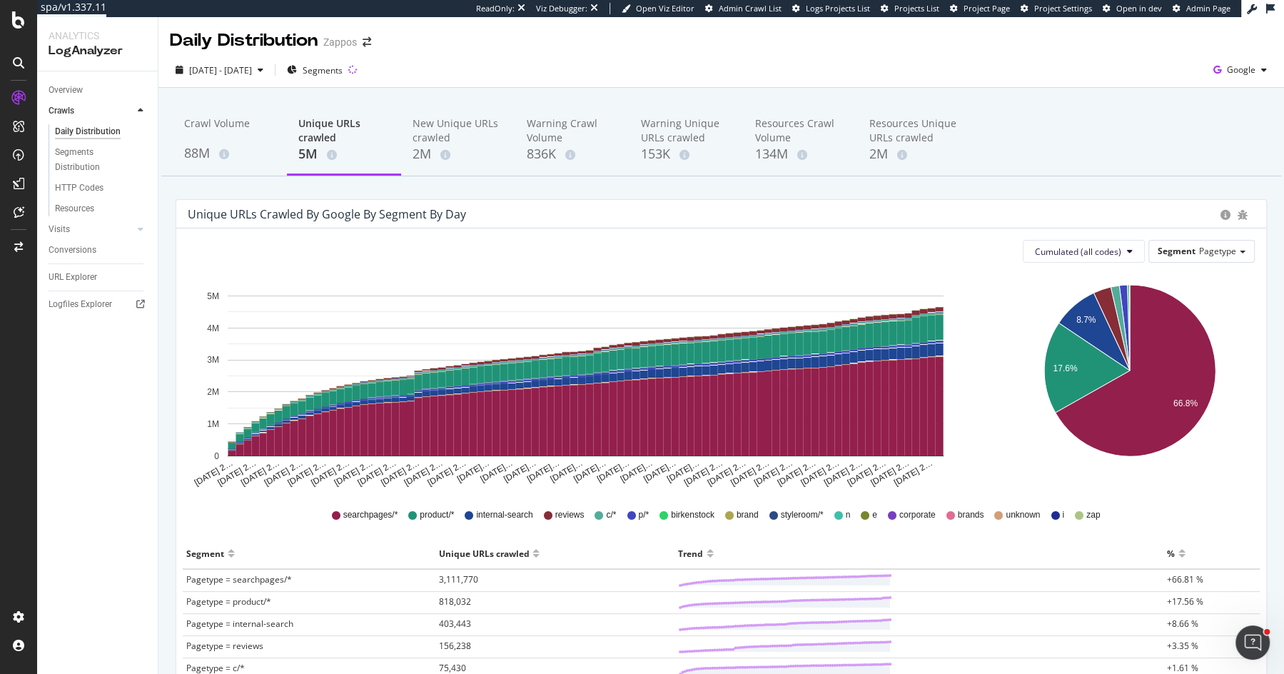
click at [976, 209] on div "Unique URLs crawled by google by Segment by Day" at bounding box center [701, 214] width 1026 height 14
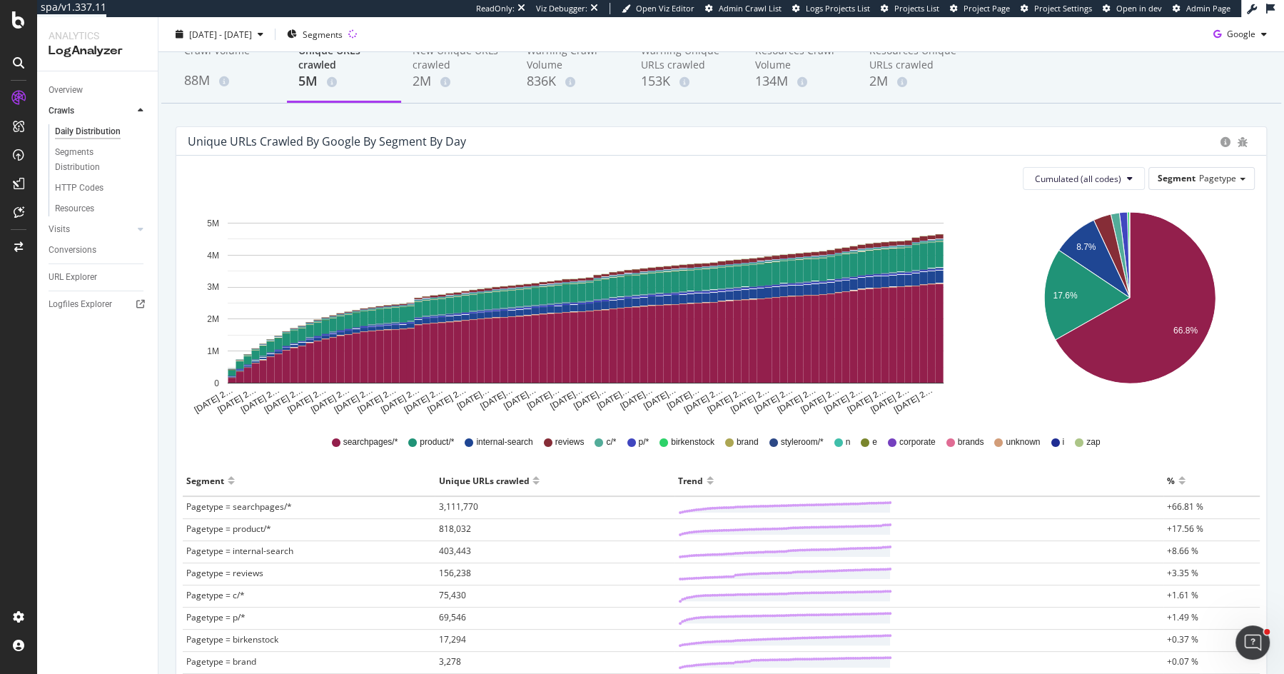
scroll to position [79, 0]
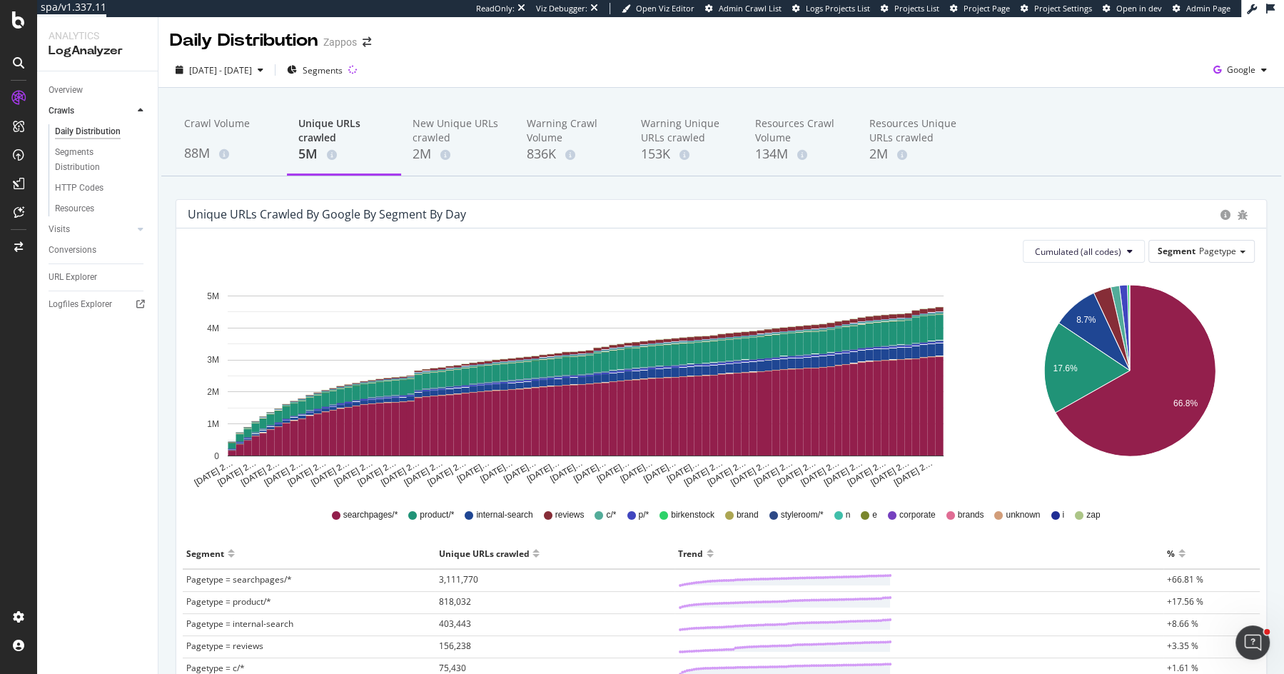
scroll to position [79, 0]
